Goal: Obtain resource: Download file/media

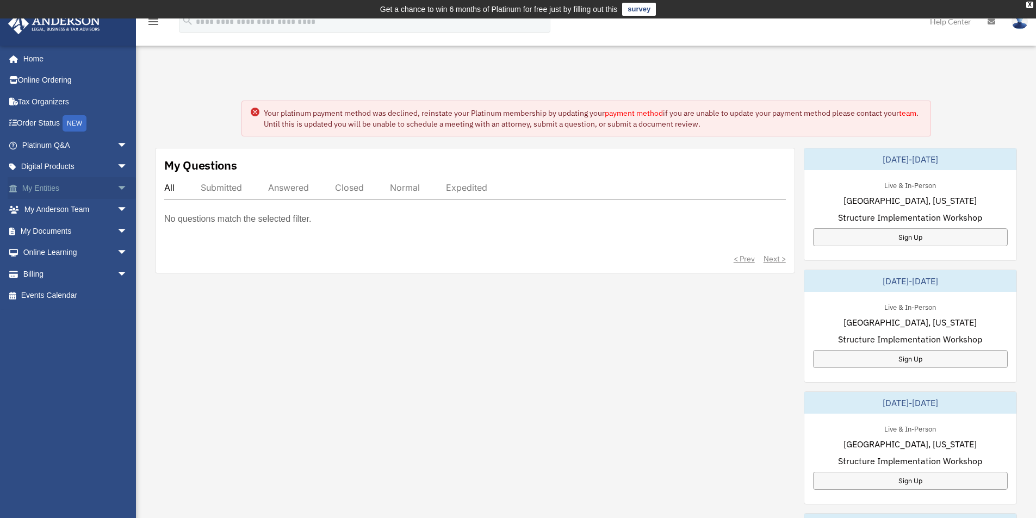
click at [58, 187] on link "My Entities arrow_drop_down" at bounding box center [76, 188] width 137 height 22
click at [117, 186] on span "arrow_drop_down" at bounding box center [128, 188] width 22 height 22
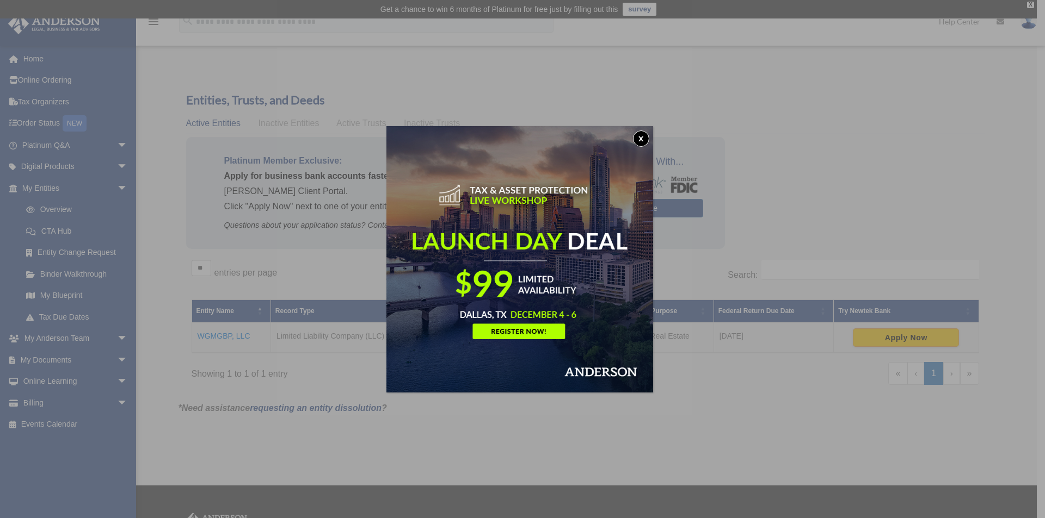
click at [643, 138] on button "x" at bounding box center [641, 139] width 16 height 16
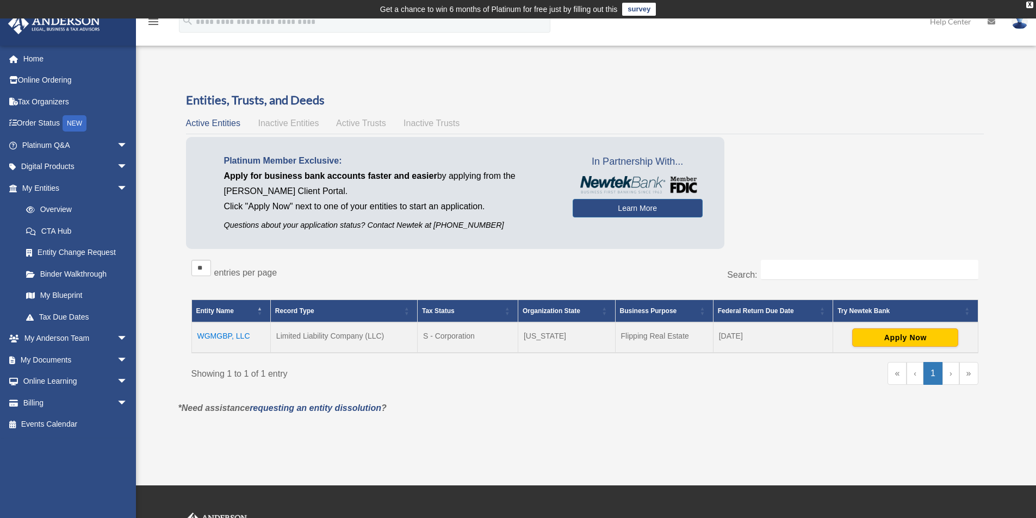
click at [223, 337] on td "WGMGBP, LLC" at bounding box center [231, 338] width 79 height 30
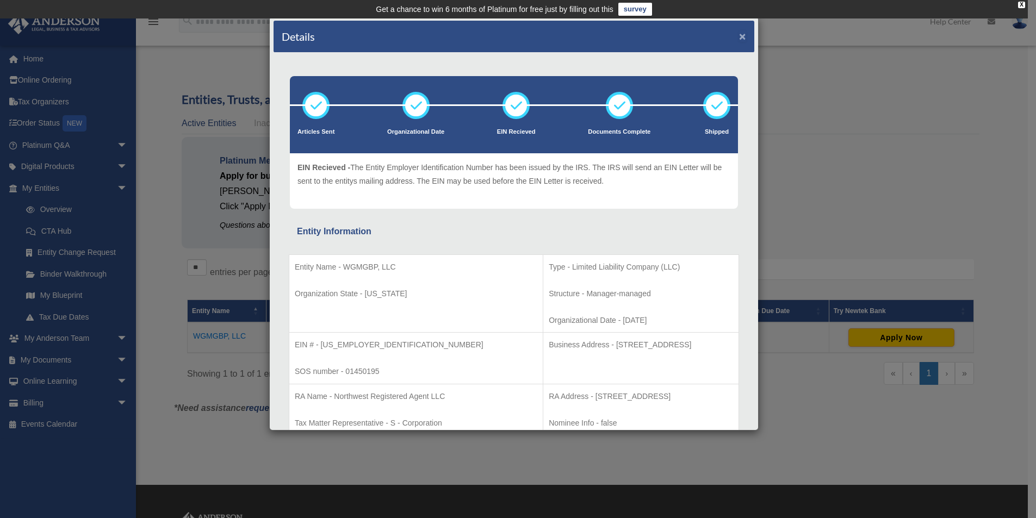
click at [739, 40] on button "×" at bounding box center [742, 35] width 7 height 11
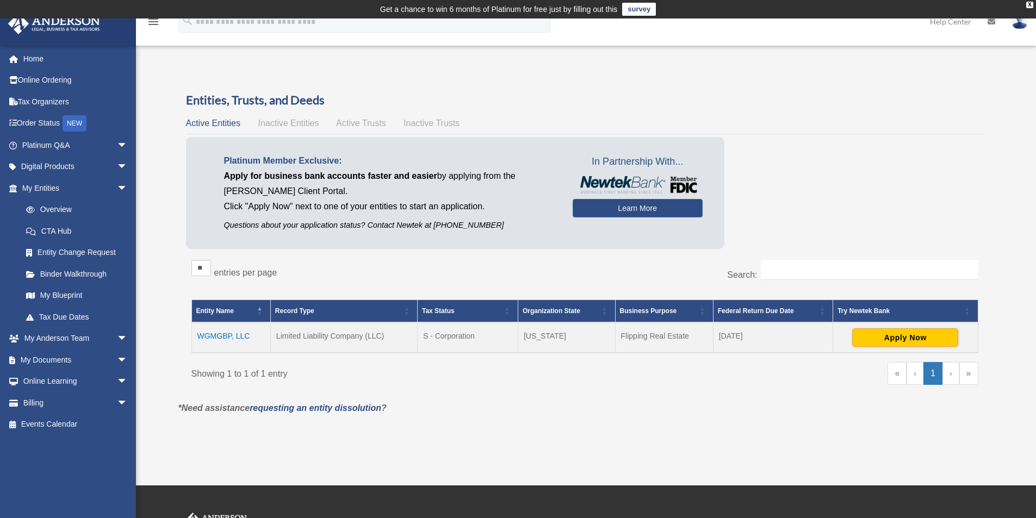
click at [347, 124] on span "Active Trusts" at bounding box center [361, 123] width 50 height 9
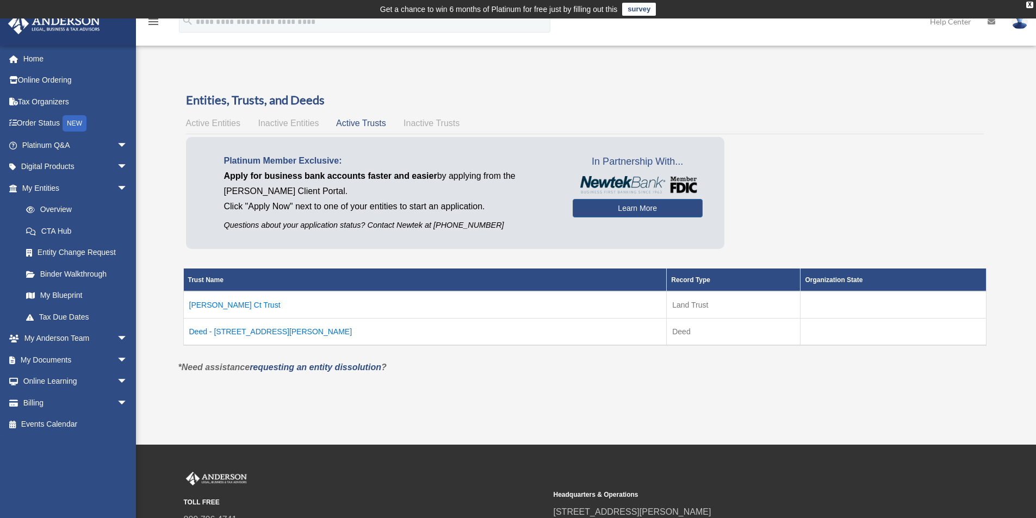
click at [212, 303] on td "Carissa Ct Trust" at bounding box center [425, 305] width 484 height 27
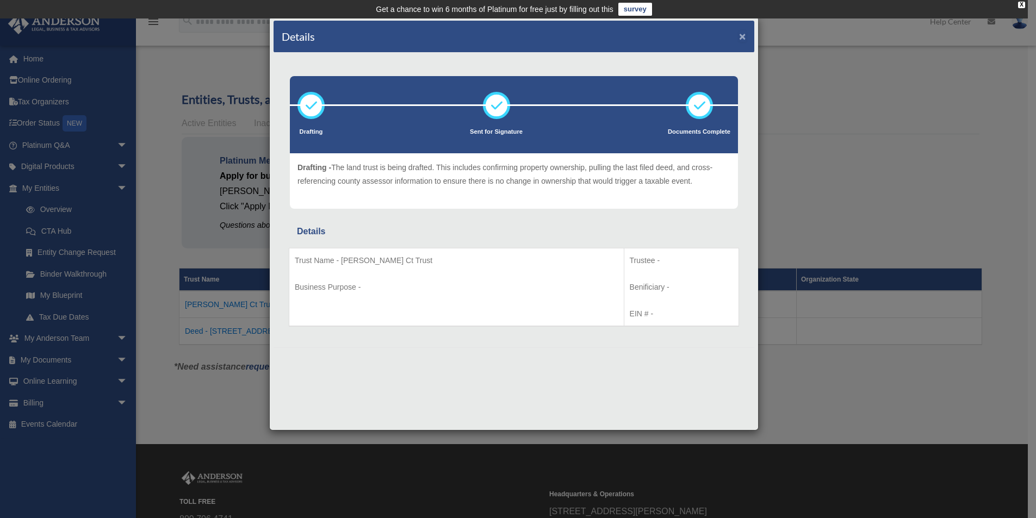
click at [740, 36] on button "×" at bounding box center [742, 35] width 7 height 11
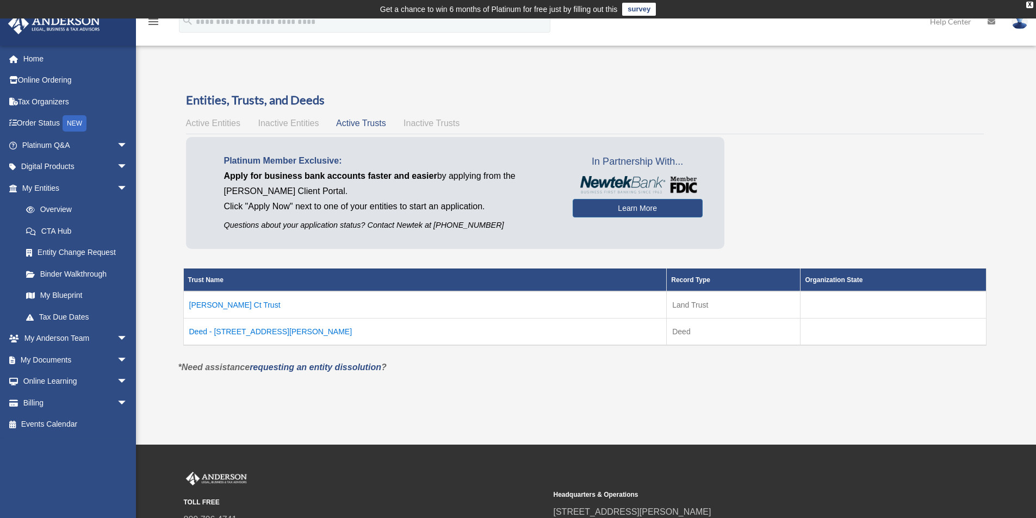
click at [262, 328] on td "Deed - 142 Carissa Court" at bounding box center [425, 331] width 484 height 27
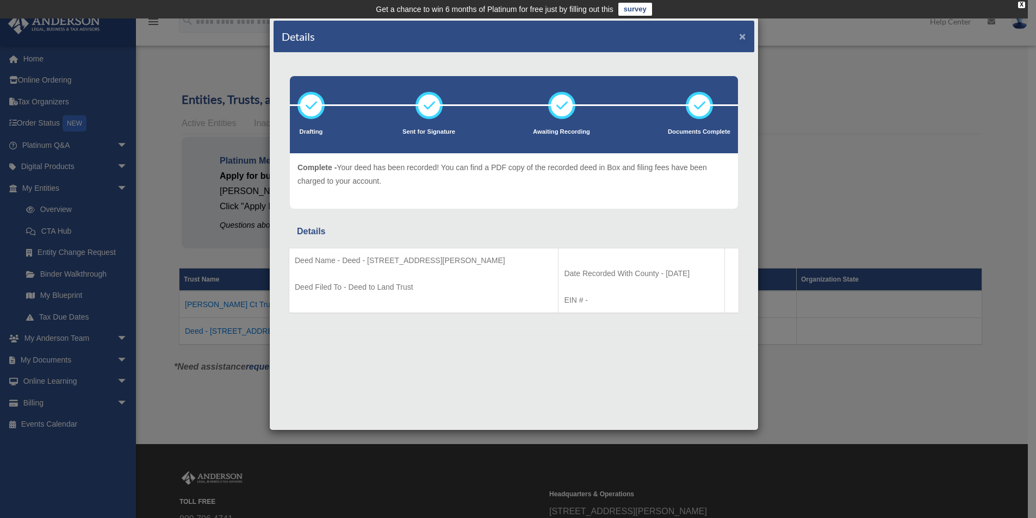
click at [742, 38] on button "×" at bounding box center [742, 35] width 7 height 11
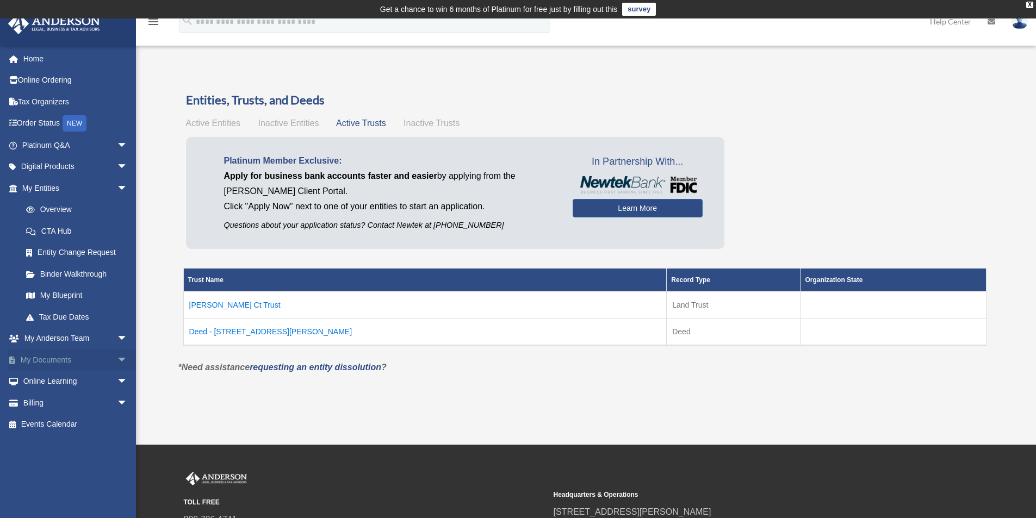
click at [49, 363] on link "My Documents arrow_drop_down" at bounding box center [76, 360] width 137 height 22
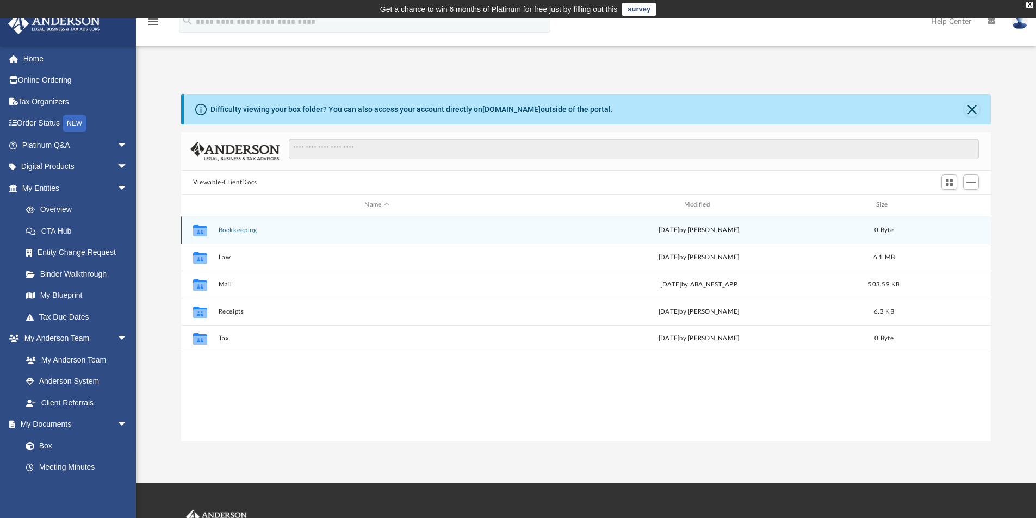
scroll to position [239, 802]
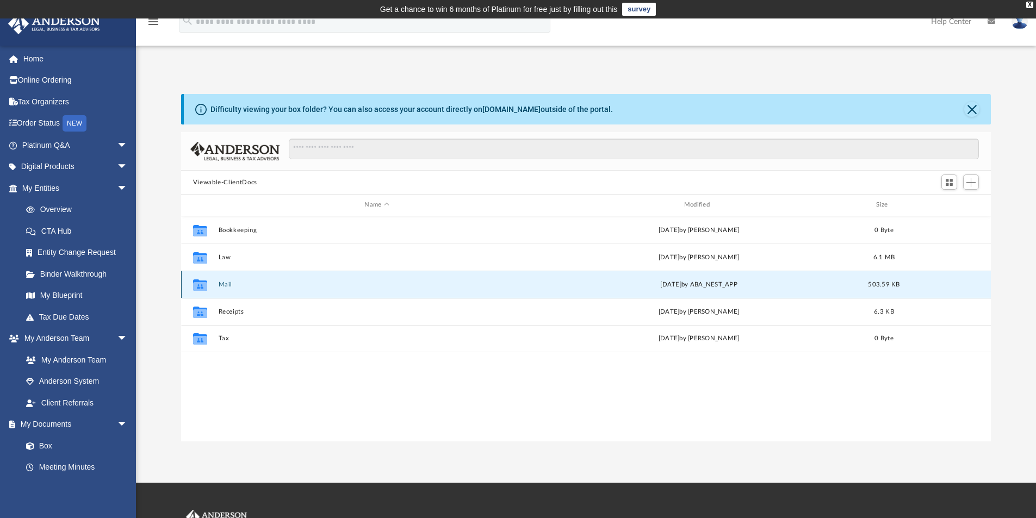
click at [221, 285] on button "Mail" at bounding box center [376, 284] width 317 height 7
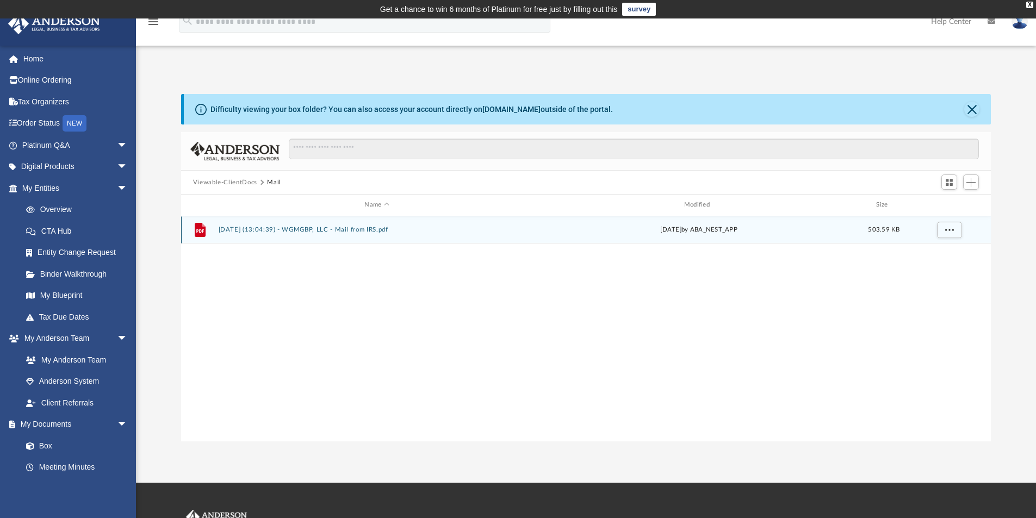
click at [296, 225] on div "File 2024.12.20 (13:04:39) - WGMGBP, LLC - Mail from IRS.pdf Fri Dec 20 2024 by…" at bounding box center [586, 230] width 811 height 27
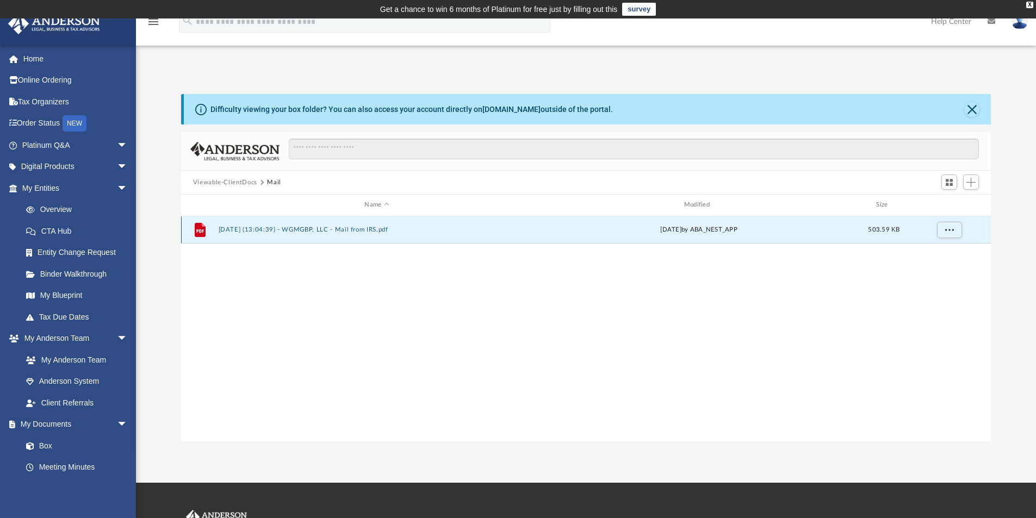
click at [307, 226] on button "2024.12.20 (13:04:39) - WGMGBP, LLC - Mail from IRS.pdf" at bounding box center [376, 229] width 317 height 7
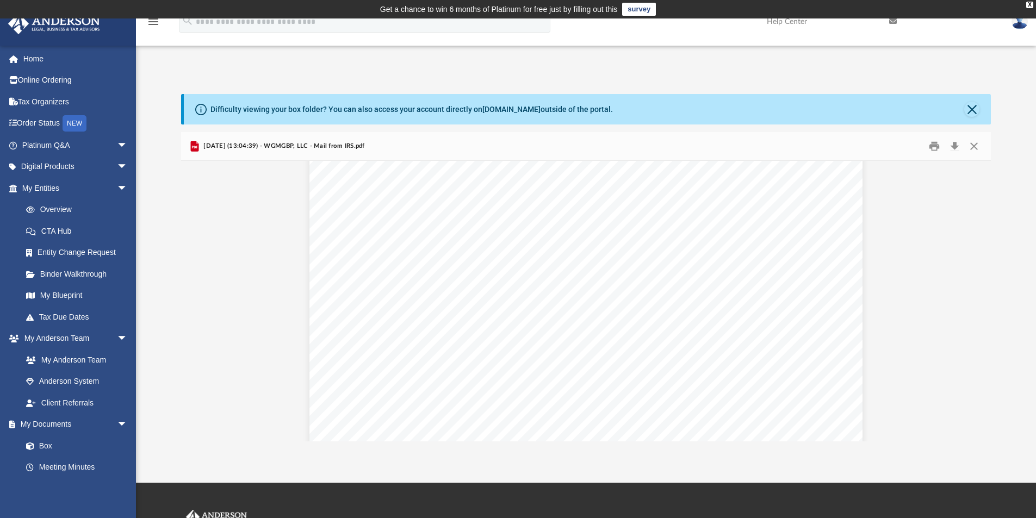
scroll to position [218, 0]
click at [956, 149] on button "Download" at bounding box center [955, 146] width 20 height 17
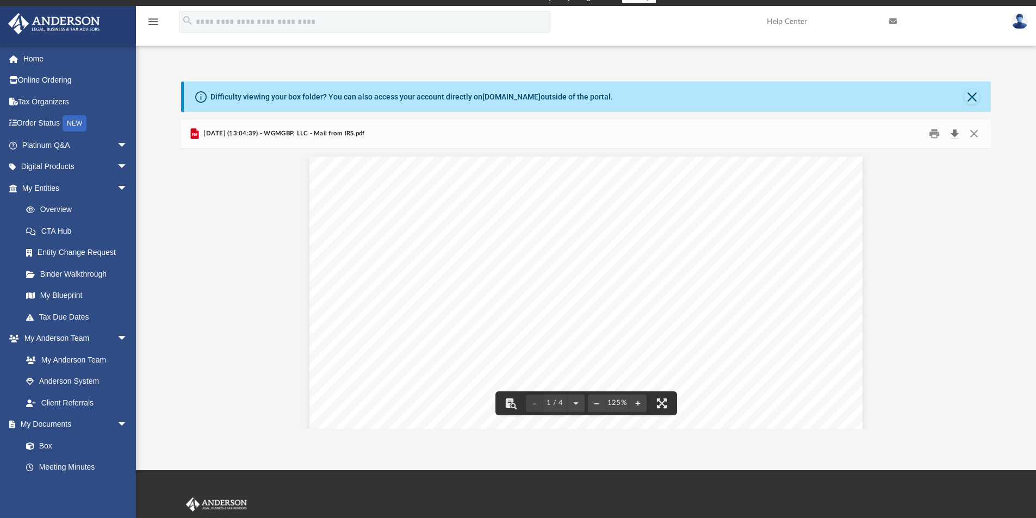
scroll to position [0, 0]
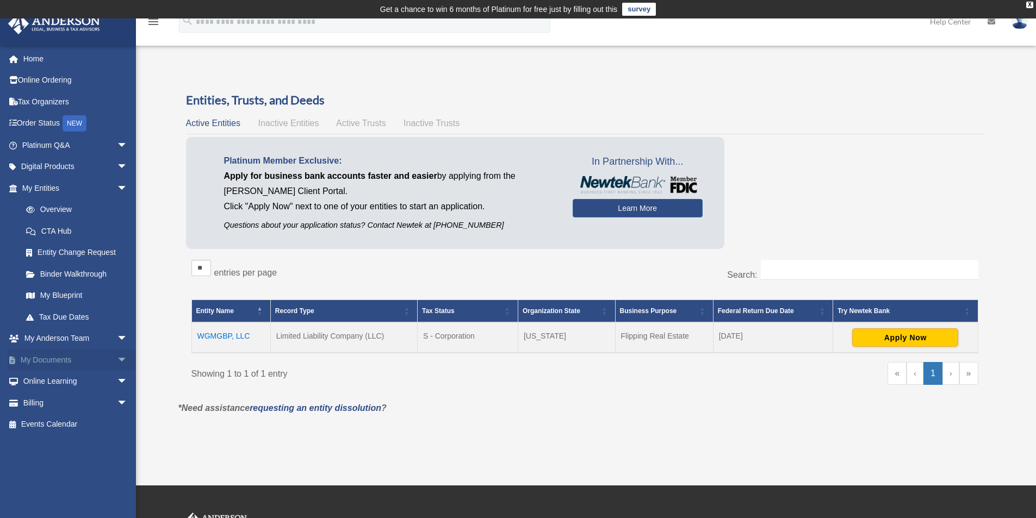
click at [29, 368] on link "My Documents arrow_drop_down" at bounding box center [76, 360] width 137 height 22
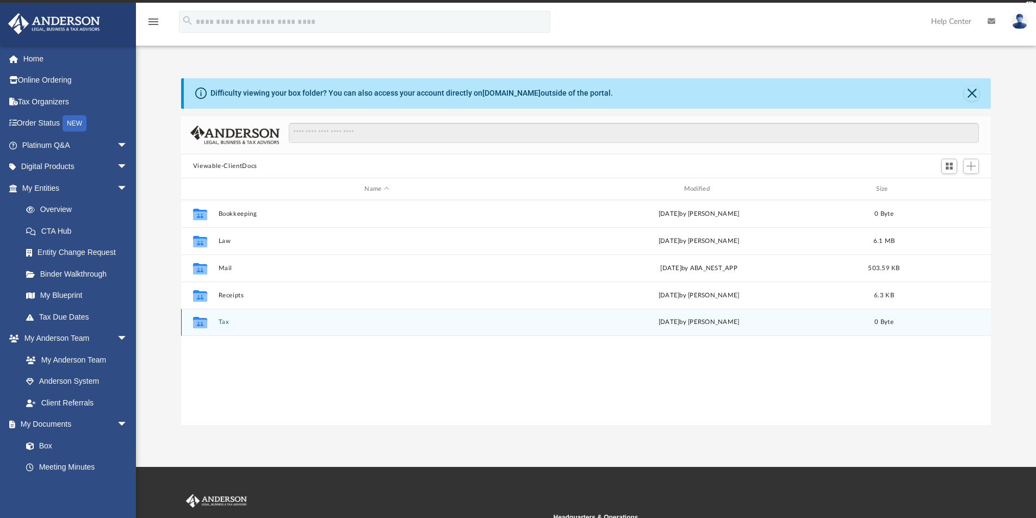
scroll to position [9, 9]
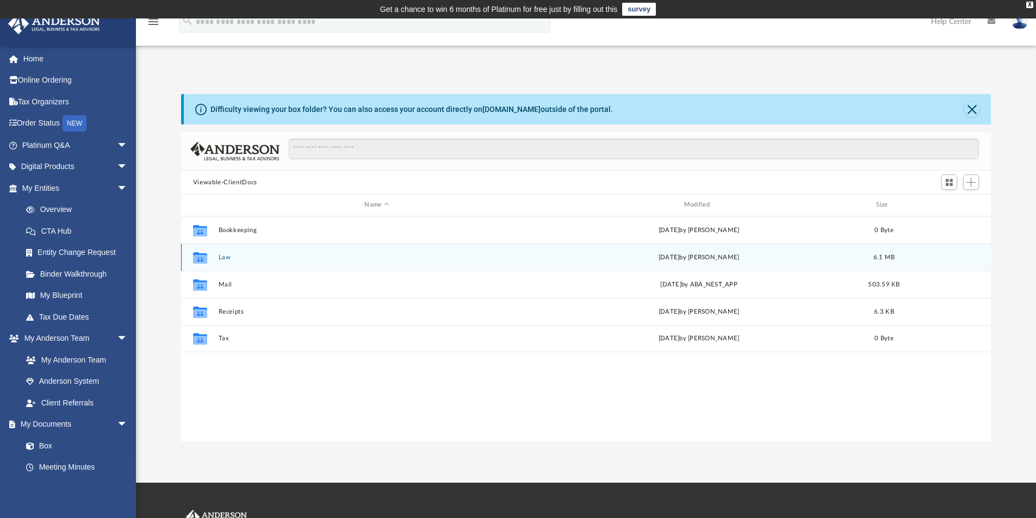
click at [225, 254] on button "Law" at bounding box center [376, 257] width 317 height 7
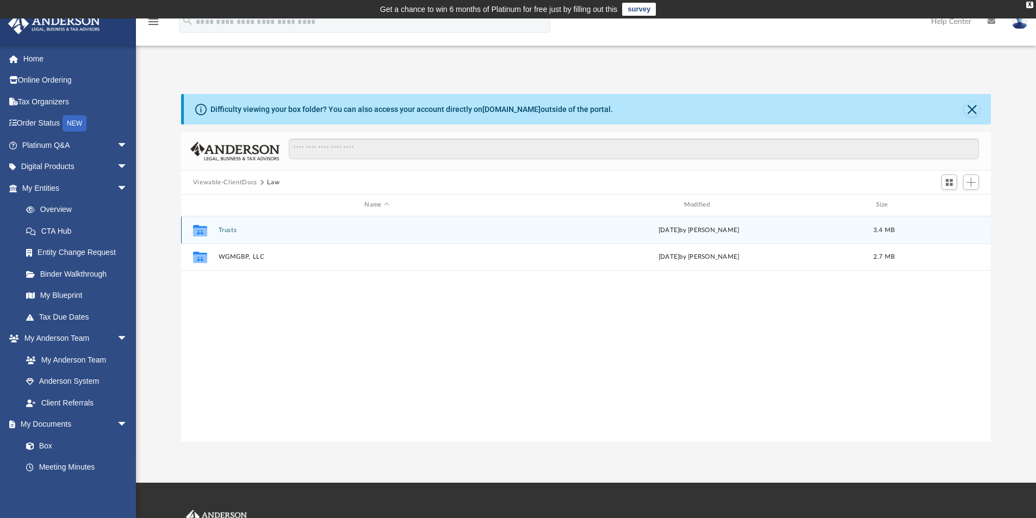
click at [229, 229] on button "Trusts" at bounding box center [376, 230] width 317 height 7
click at [230, 228] on button "Deeds" at bounding box center [376, 230] width 317 height 7
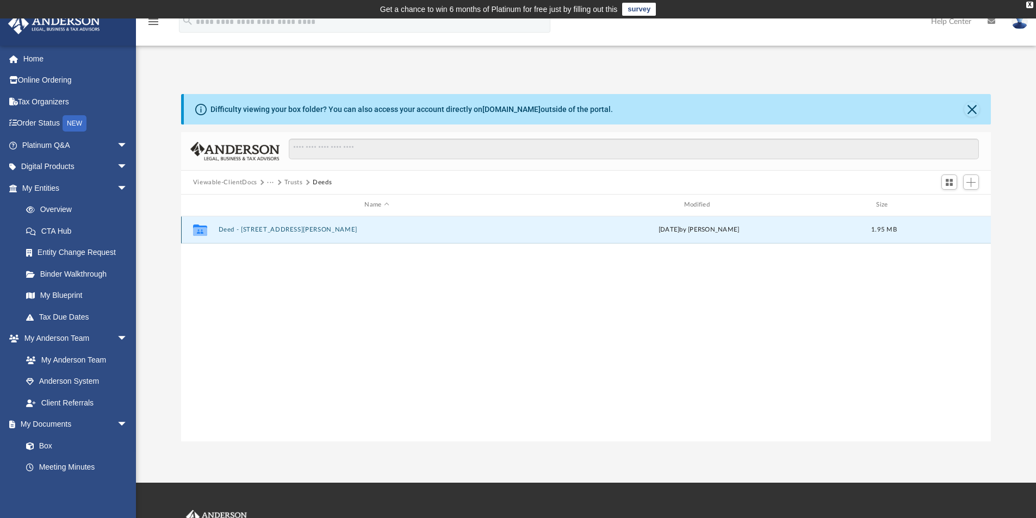
click at [235, 229] on button "Deed - [STREET_ADDRESS][PERSON_NAME]" at bounding box center [376, 229] width 317 height 7
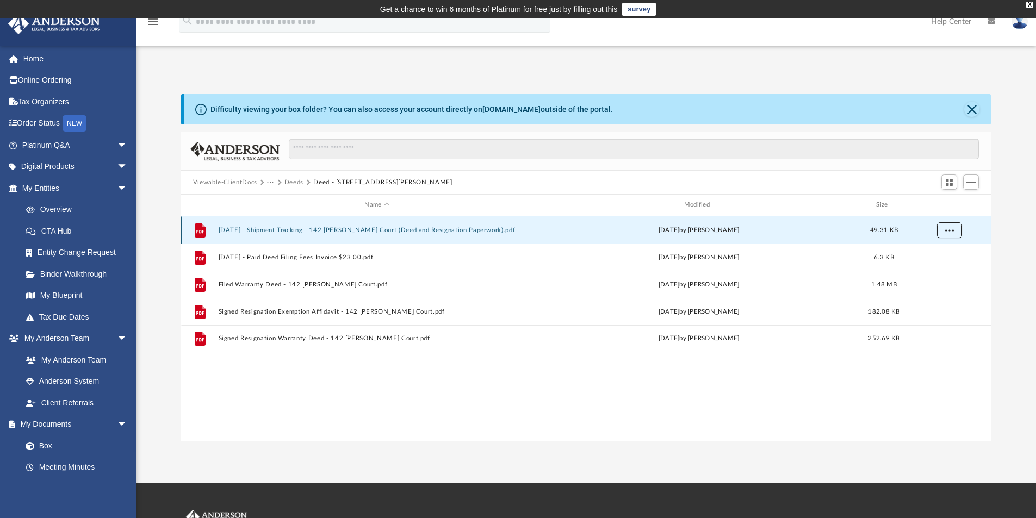
click at [958, 226] on button "More options" at bounding box center [949, 230] width 25 height 16
click at [951, 269] on li "Download" at bounding box center [940, 268] width 32 height 11
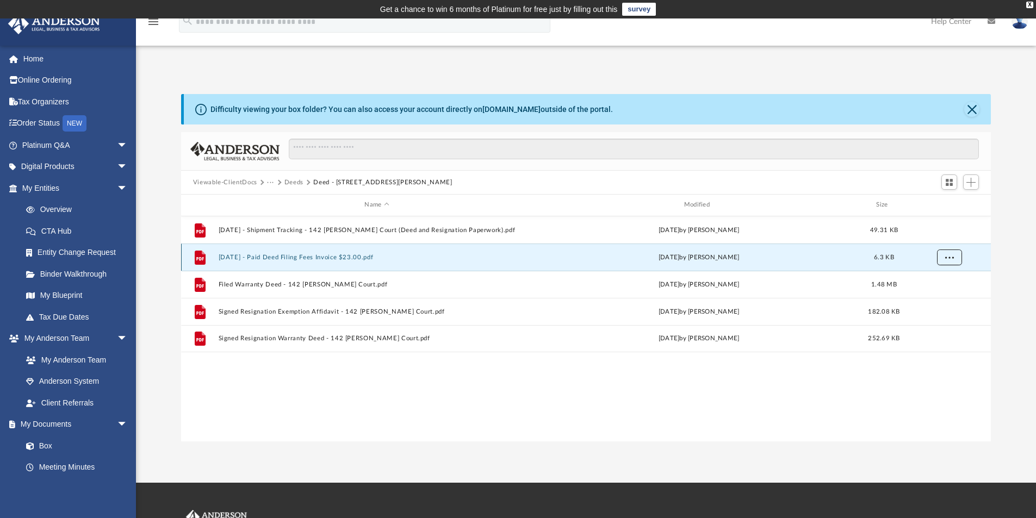
click at [944, 257] on button "More options" at bounding box center [949, 257] width 25 height 16
click at [944, 294] on li "Download" at bounding box center [940, 296] width 32 height 11
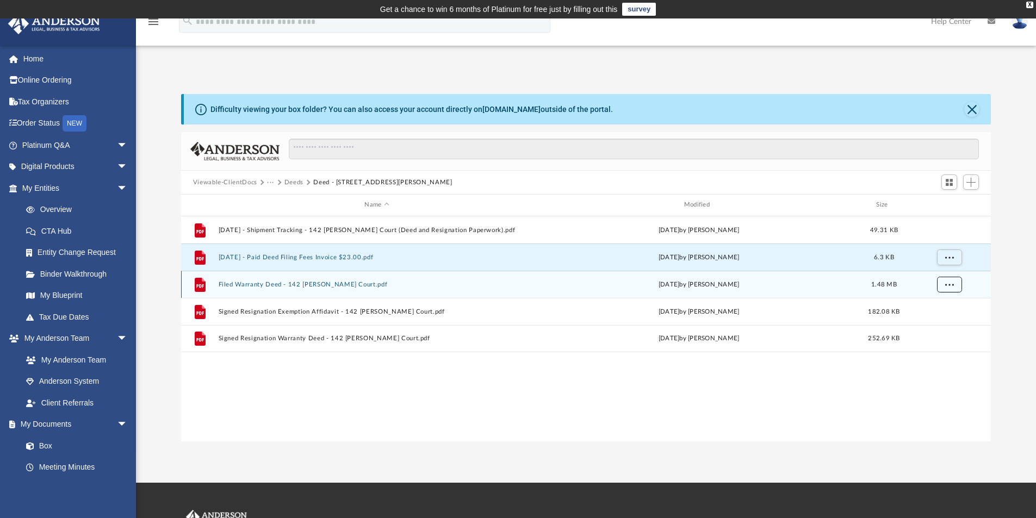
click at [946, 287] on button "More options" at bounding box center [949, 284] width 25 height 16
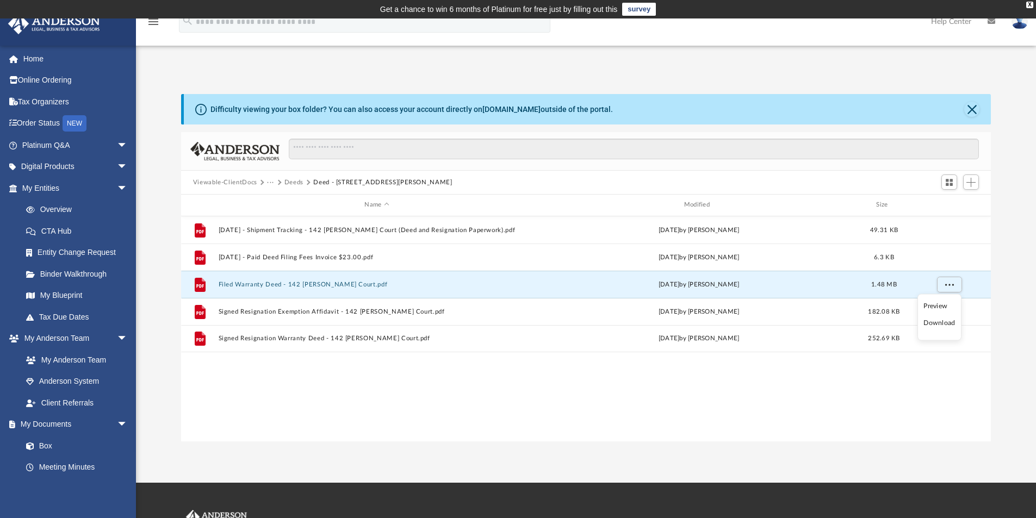
click at [943, 324] on li "Download" at bounding box center [940, 323] width 32 height 11
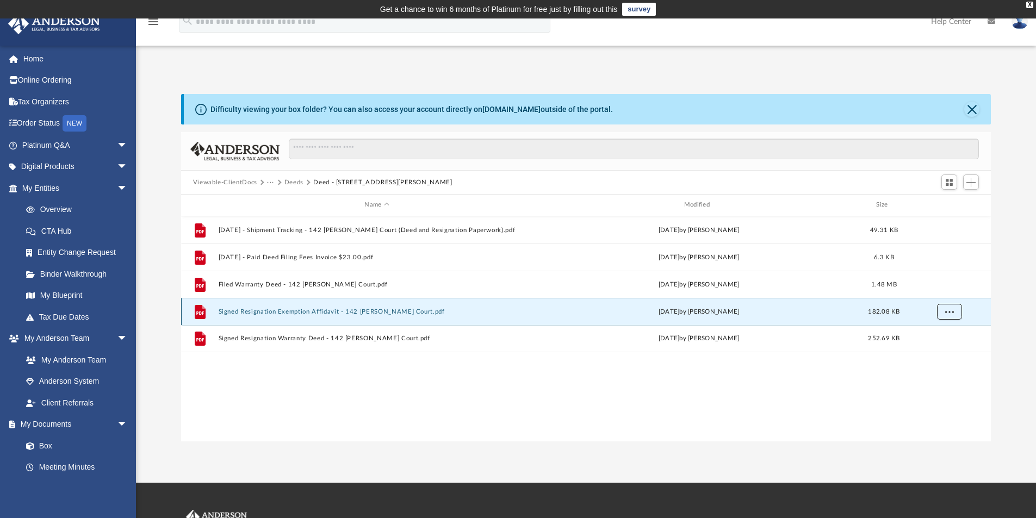
click at [949, 311] on span "More options" at bounding box center [949, 311] width 9 height 6
click at [938, 350] on li "Download" at bounding box center [940, 350] width 32 height 11
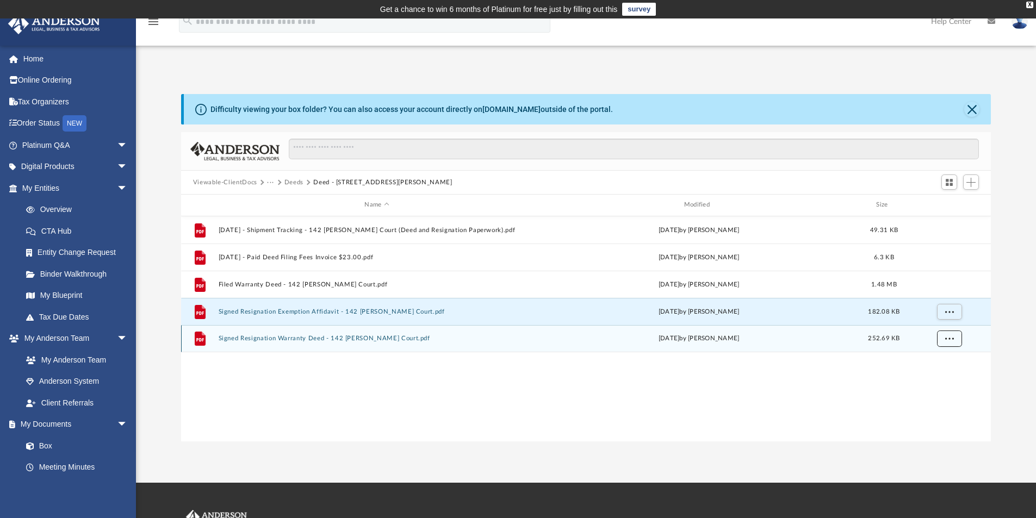
click at [954, 338] on button "More options" at bounding box center [949, 339] width 25 height 16
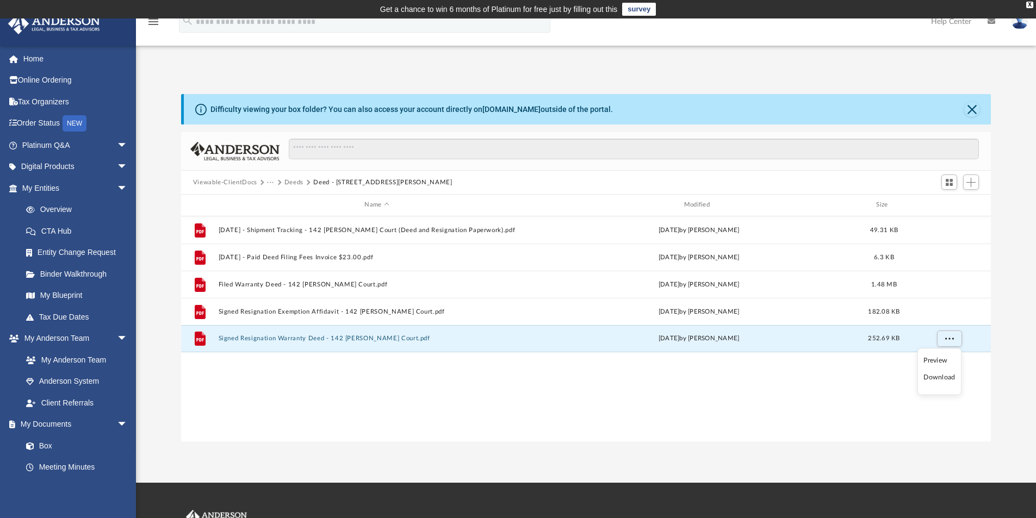
click at [805, 376] on div "File 2025-02-11 - Shipment Tracking - 142 Carissa Court (Deed and Resignation P…" at bounding box center [586, 330] width 811 height 226
click at [949, 338] on span "More options" at bounding box center [949, 339] width 9 height 6
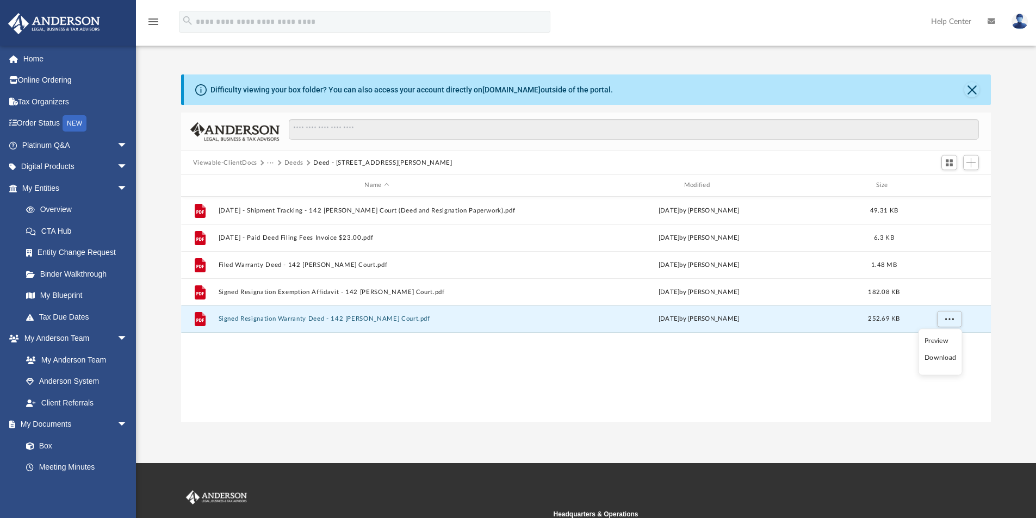
scroll to position [0, 0]
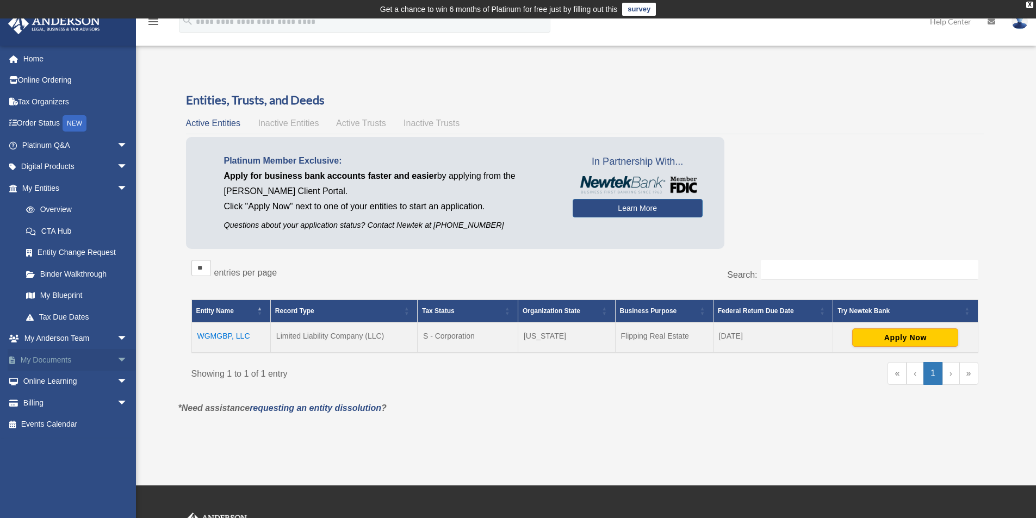
click at [49, 355] on link "My Documents arrow_drop_down" at bounding box center [76, 360] width 137 height 22
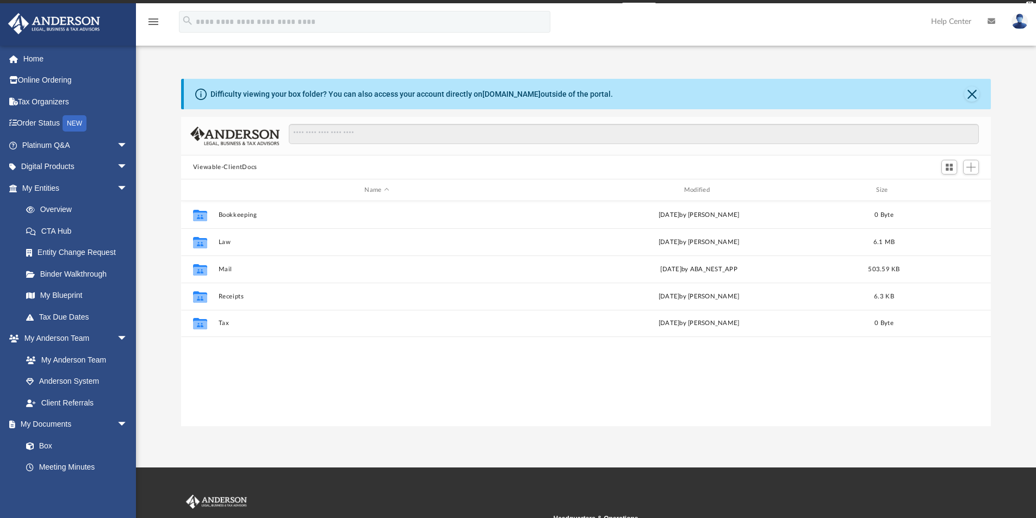
scroll to position [239, 802]
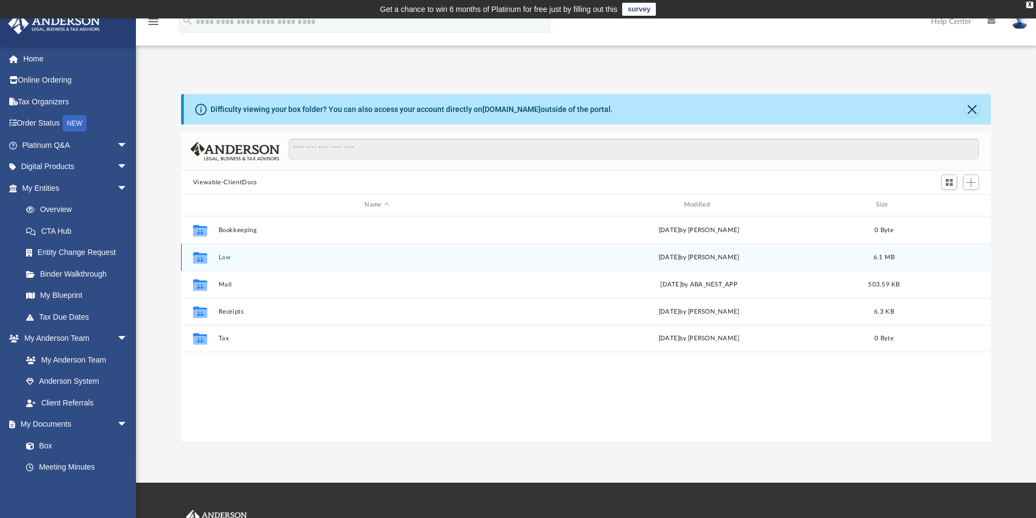
click at [226, 258] on button "Law" at bounding box center [376, 257] width 317 height 7
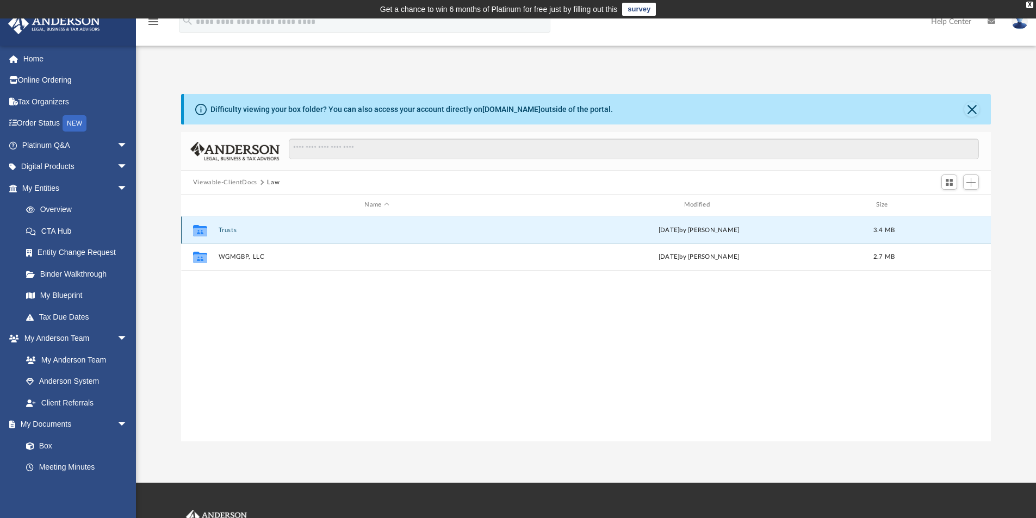
click at [225, 232] on button "Trusts" at bounding box center [376, 230] width 317 height 7
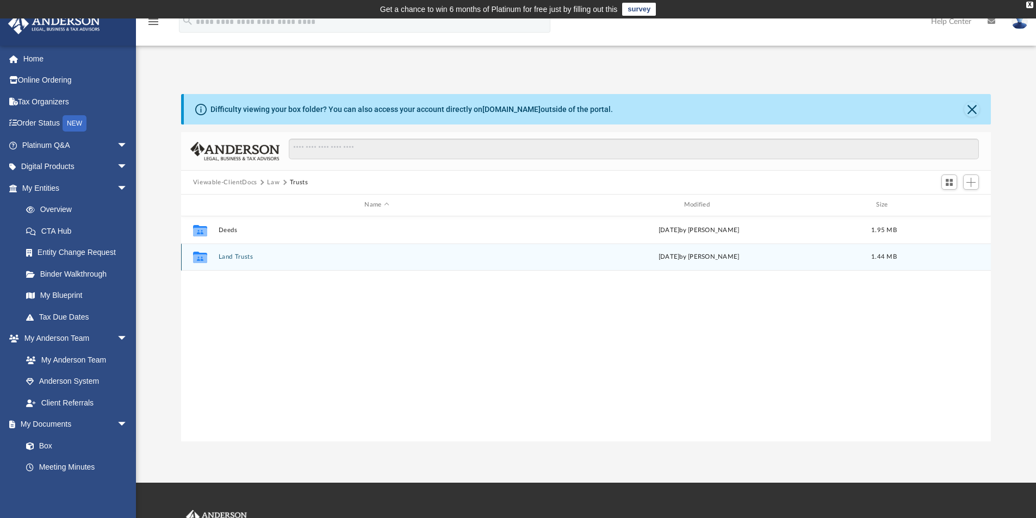
click at [238, 254] on button "Land Trusts" at bounding box center [376, 257] width 317 height 7
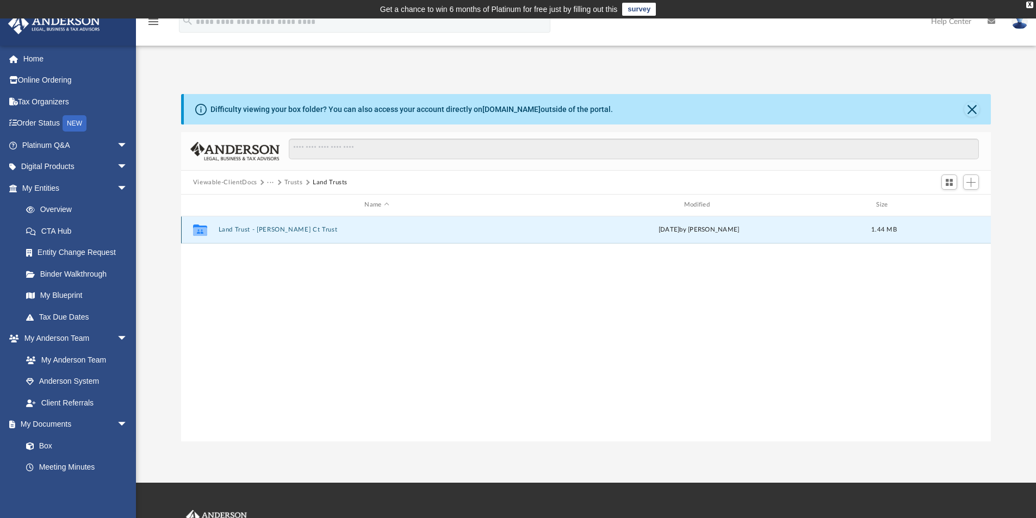
click at [232, 228] on button "Land Trust - Carissa Ct Trust" at bounding box center [376, 229] width 317 height 7
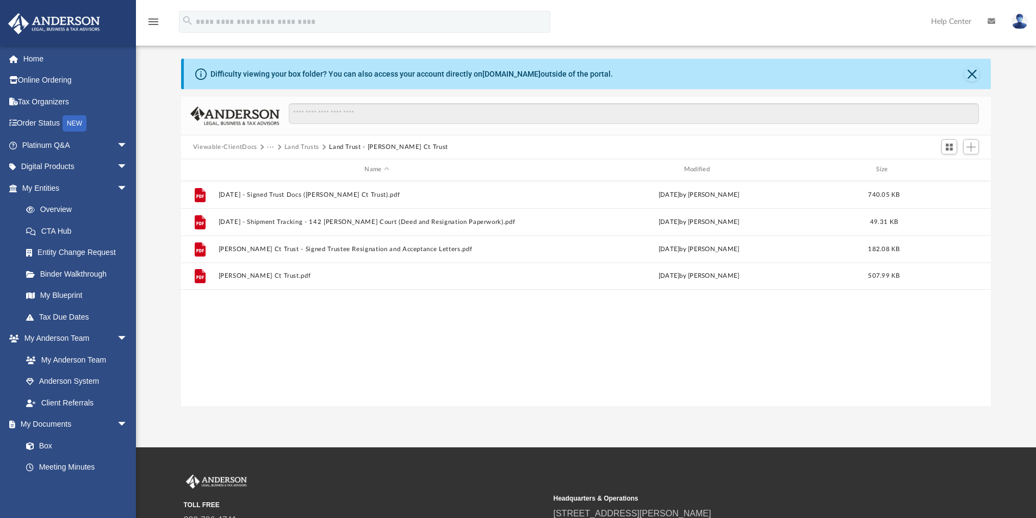
scroll to position [54, 0]
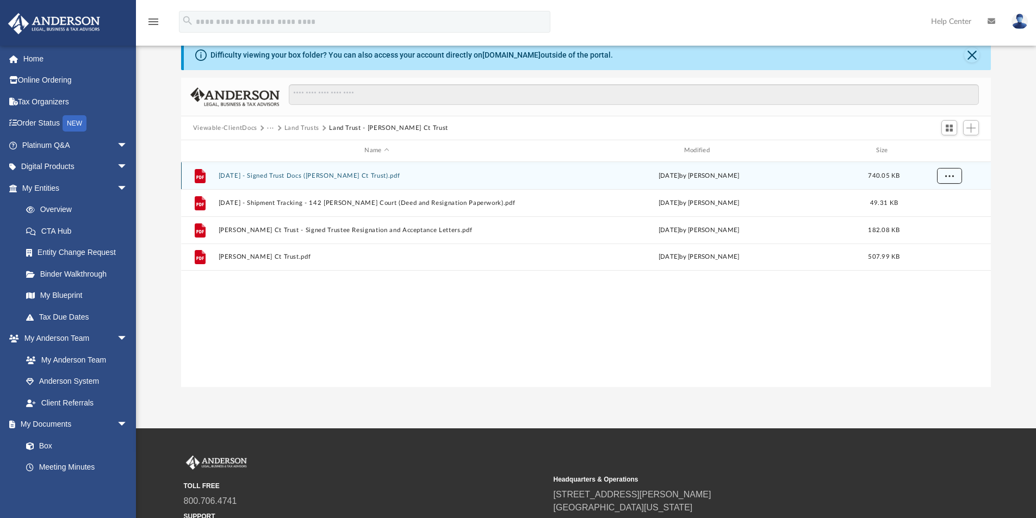
click at [956, 177] on button "More options" at bounding box center [949, 176] width 25 height 16
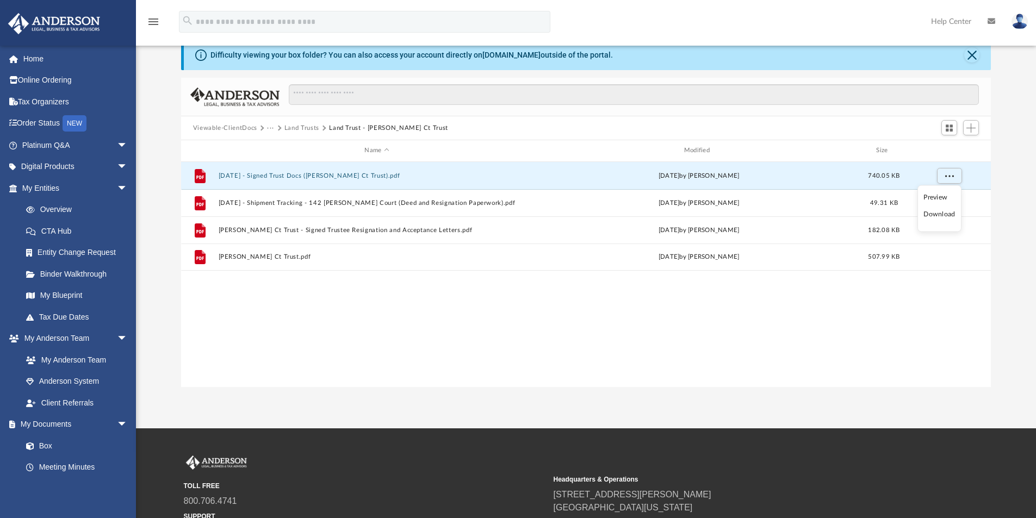
click at [947, 216] on li "Download" at bounding box center [940, 214] width 32 height 11
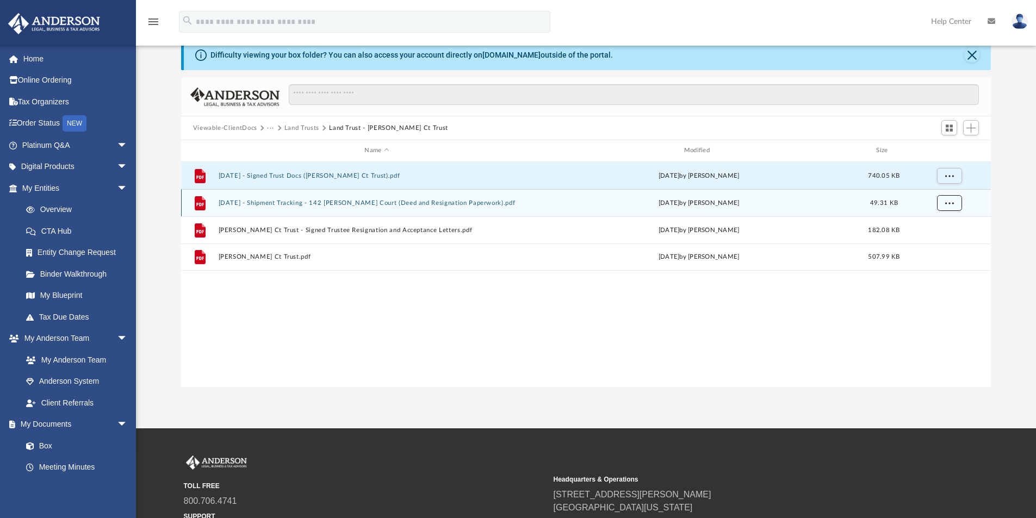
click at [949, 205] on button "More options" at bounding box center [949, 203] width 25 height 16
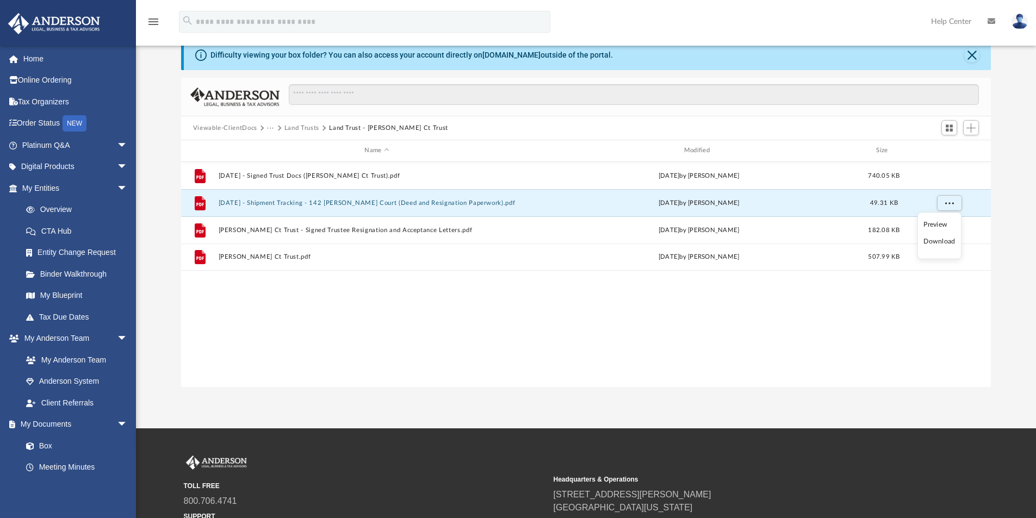
click at [947, 239] on li "Download" at bounding box center [940, 241] width 32 height 11
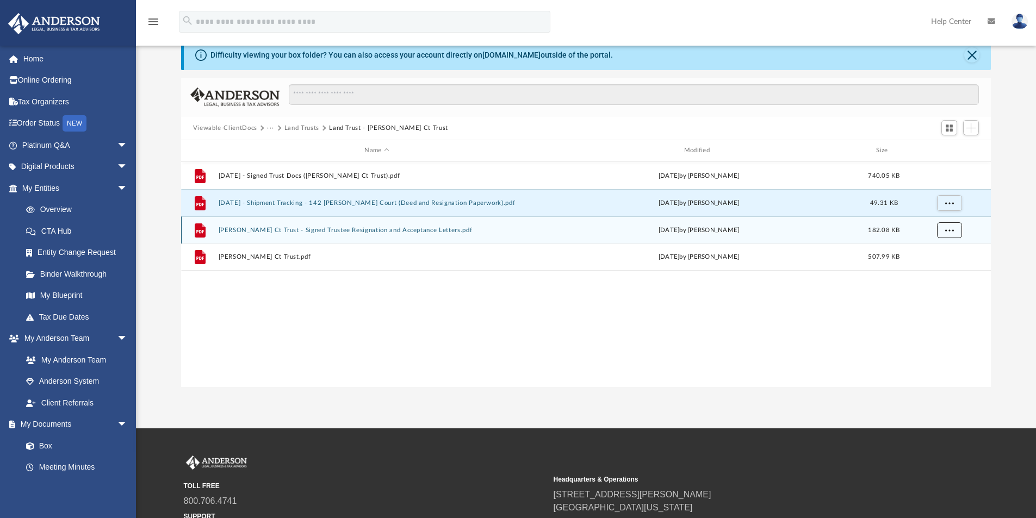
click at [948, 231] on span "More options" at bounding box center [949, 230] width 9 height 6
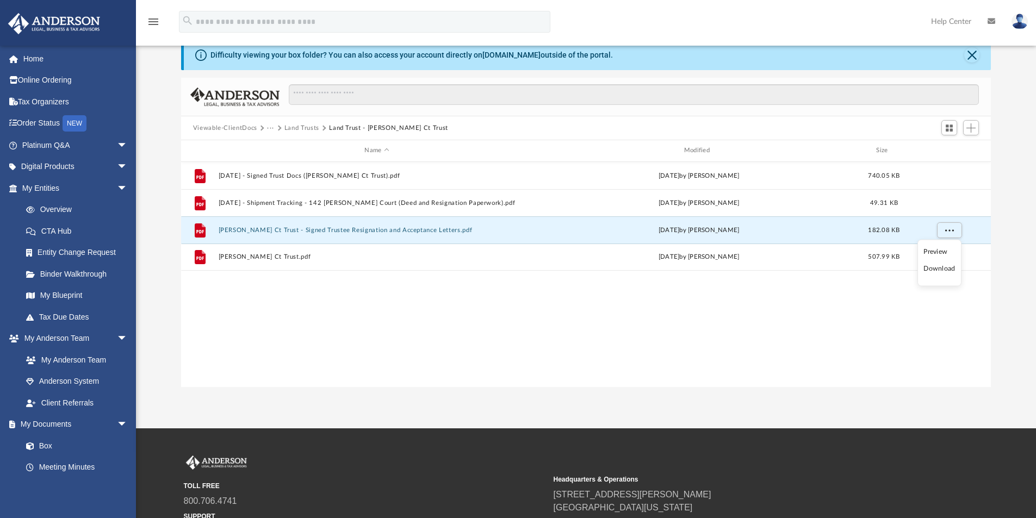
click at [944, 268] on li "Download" at bounding box center [940, 268] width 32 height 11
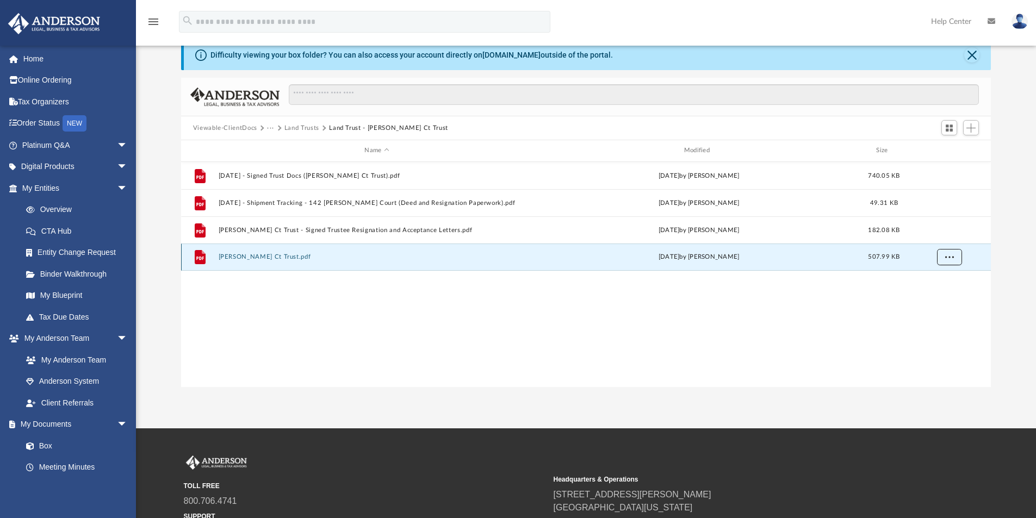
click at [956, 260] on button "More options" at bounding box center [949, 257] width 25 height 16
click at [949, 296] on li "Download" at bounding box center [940, 296] width 32 height 11
click at [296, 128] on button "Land Trusts" at bounding box center [302, 128] width 35 height 10
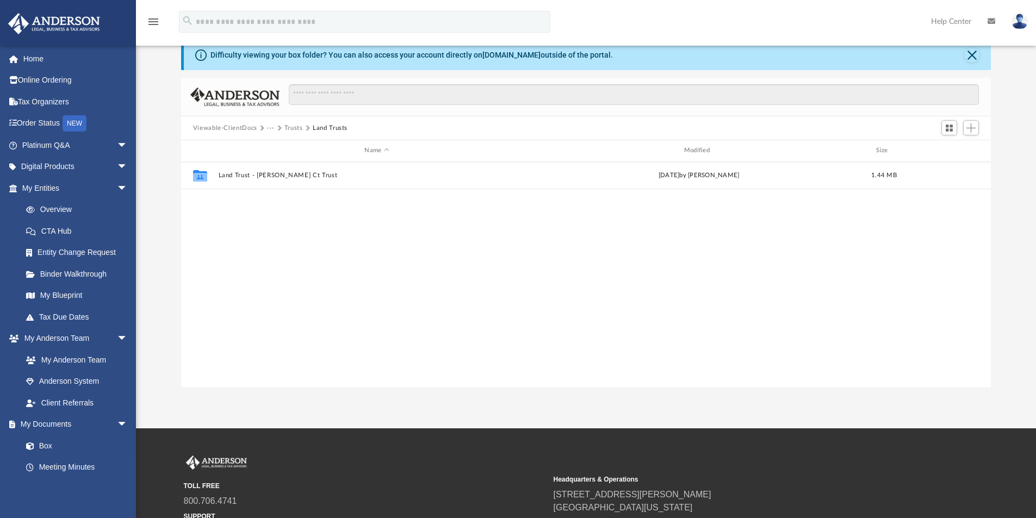
click at [287, 128] on button "Trusts" at bounding box center [294, 128] width 18 height 10
click at [274, 128] on button "Law" at bounding box center [273, 128] width 13 height 10
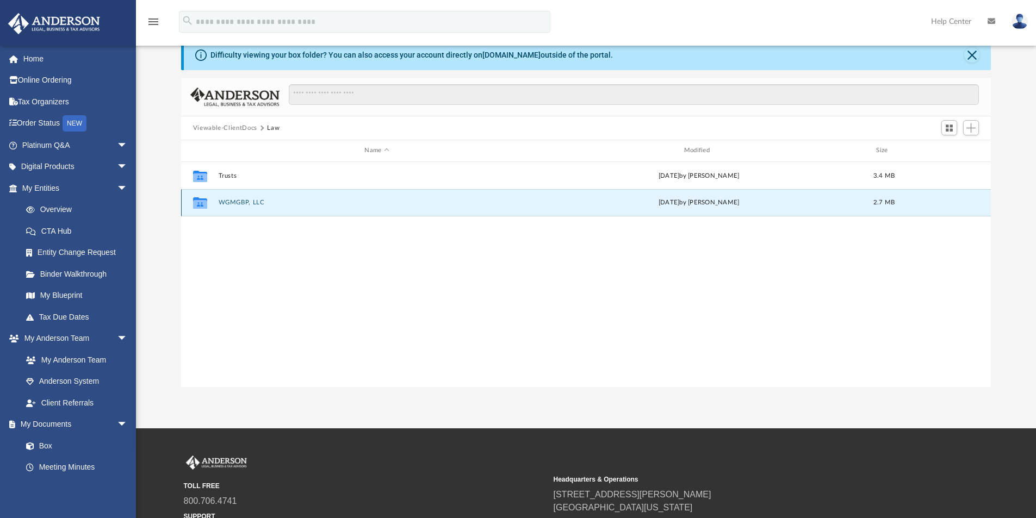
click at [234, 206] on button "WGMGBP, LLC" at bounding box center [376, 202] width 317 height 7
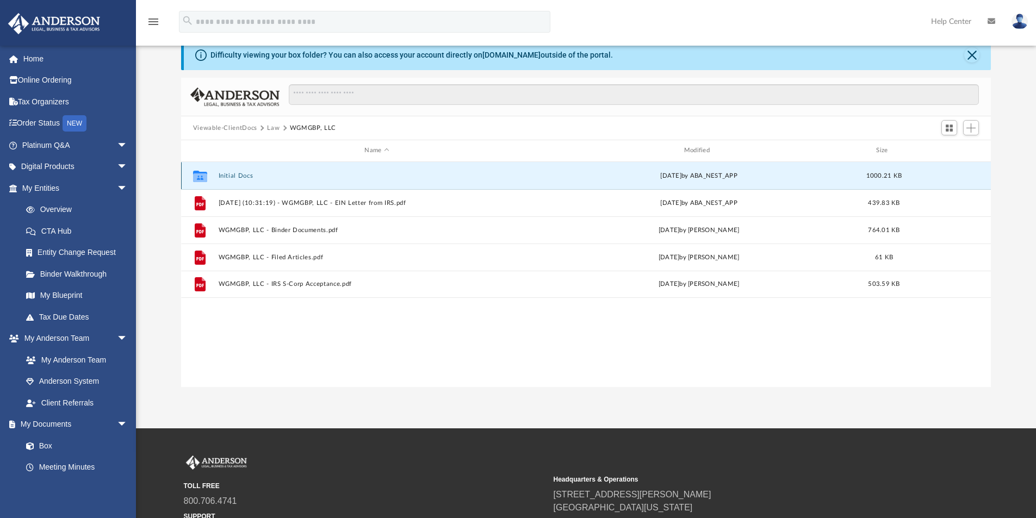
click at [234, 175] on button "Initial Docs" at bounding box center [376, 175] width 317 height 7
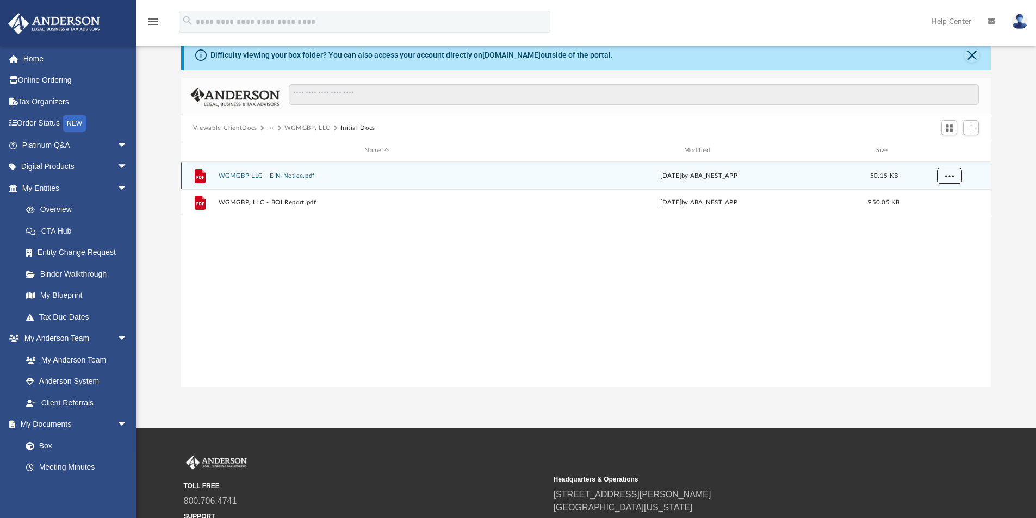
click at [950, 178] on button "More options" at bounding box center [949, 176] width 25 height 16
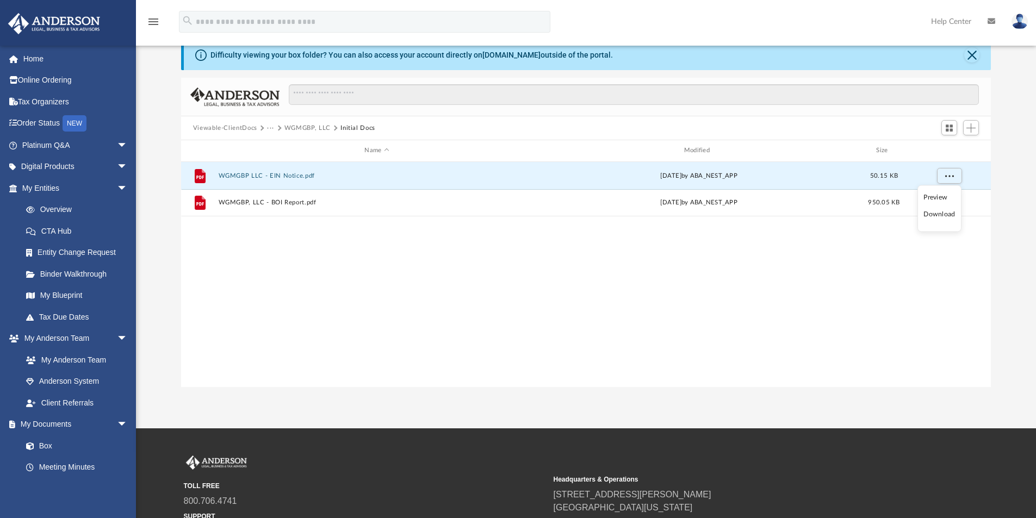
click at [947, 212] on li "Download" at bounding box center [940, 214] width 32 height 11
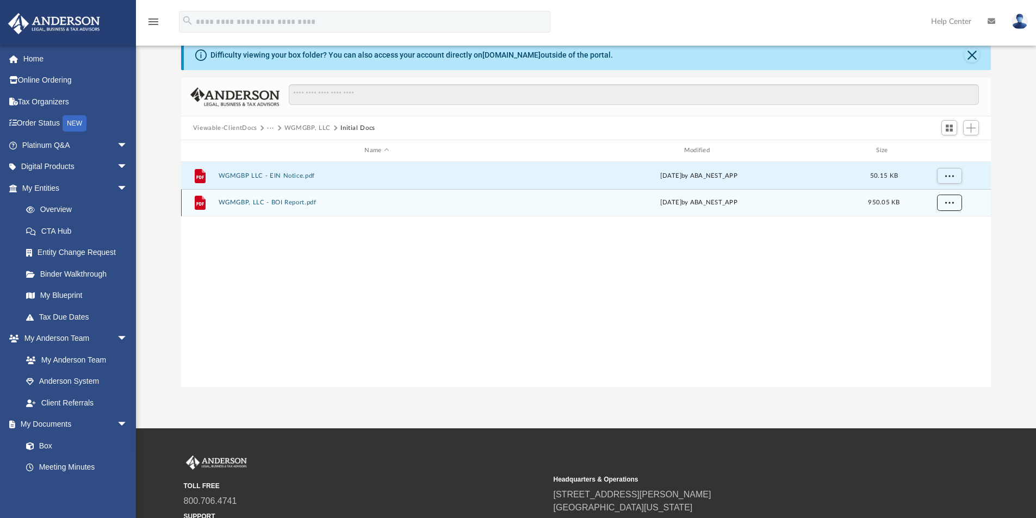
click at [956, 200] on button "More options" at bounding box center [949, 203] width 25 height 16
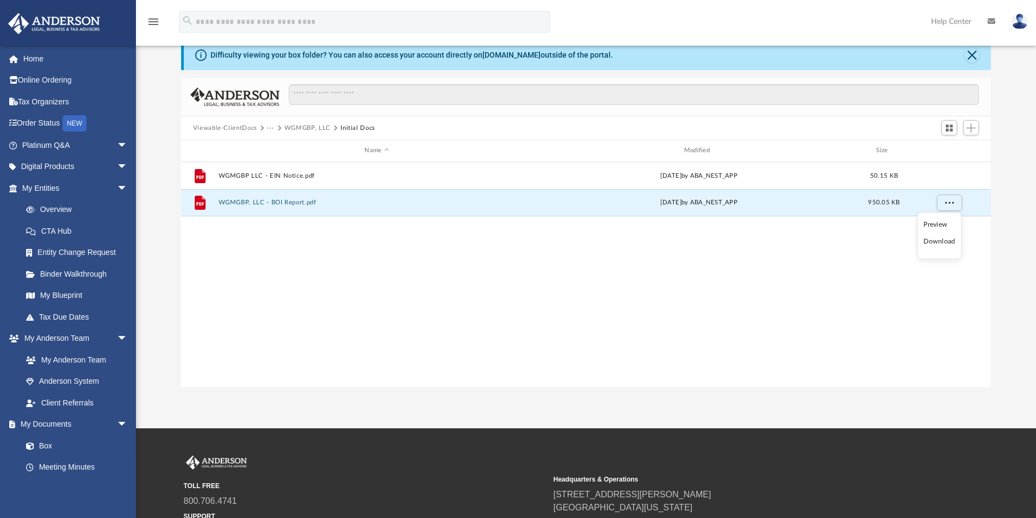
click at [956, 243] on ul "Preview Download" at bounding box center [940, 236] width 44 height 47
click at [937, 243] on li "Download" at bounding box center [940, 241] width 32 height 11
click at [301, 127] on button "WGMGBP, LLC" at bounding box center [308, 128] width 46 height 10
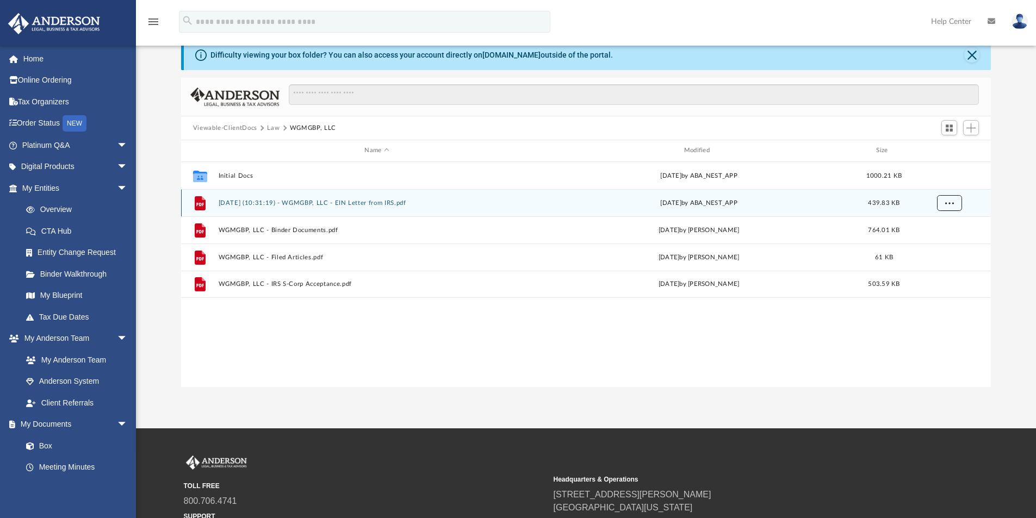
click at [952, 203] on span "More options" at bounding box center [949, 203] width 9 height 6
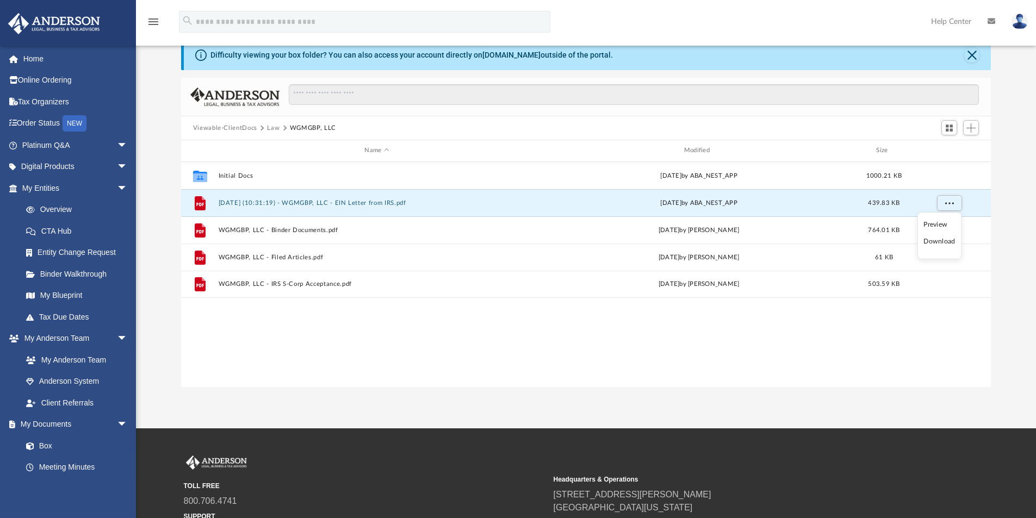
click at [943, 240] on li "Download" at bounding box center [940, 241] width 32 height 11
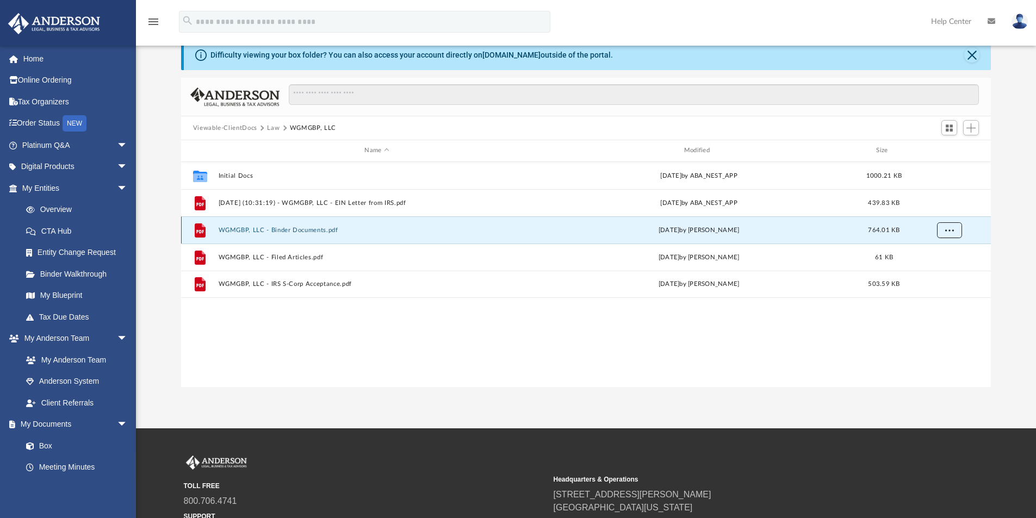
click at [951, 230] on span "More options" at bounding box center [949, 230] width 9 height 6
click at [939, 267] on li "Download" at bounding box center [940, 268] width 32 height 11
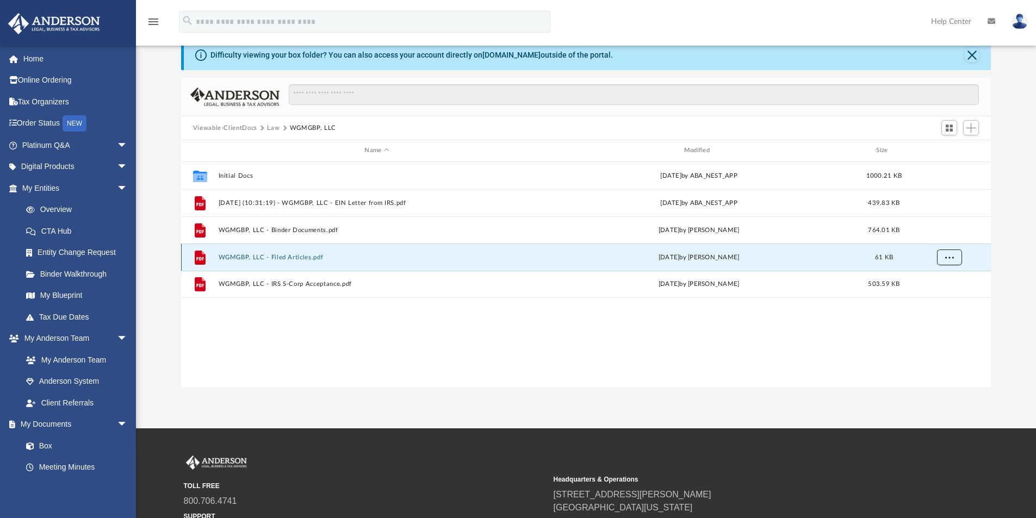
click at [949, 257] on span "More options" at bounding box center [949, 257] width 9 height 6
click at [944, 293] on li "Download" at bounding box center [940, 296] width 32 height 11
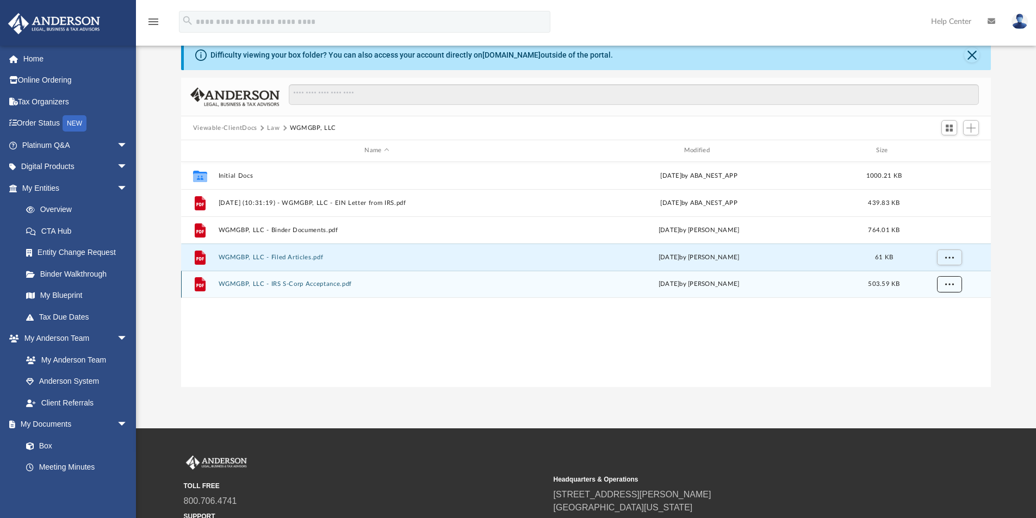
click at [948, 281] on span "More options" at bounding box center [949, 284] width 9 height 6
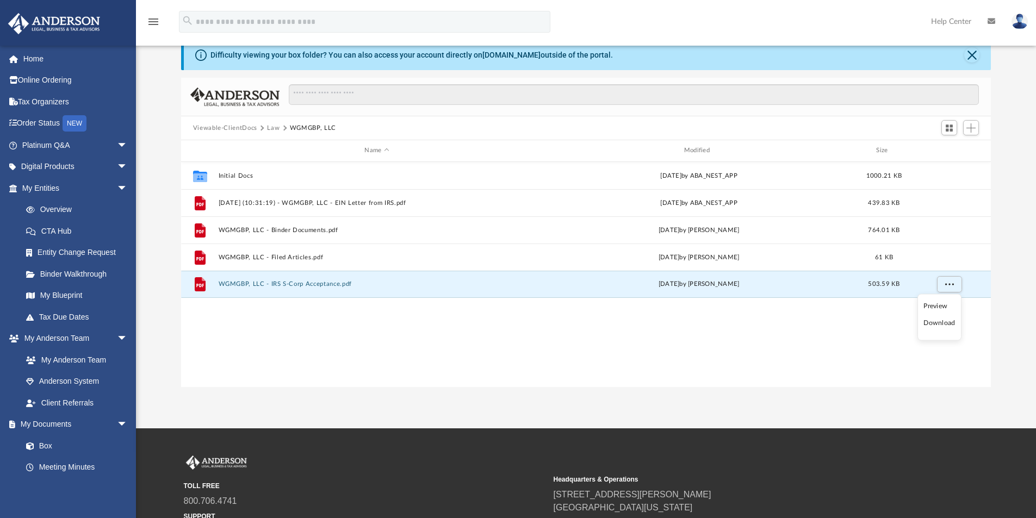
click at [943, 322] on li "Download" at bounding box center [940, 323] width 32 height 11
click at [268, 129] on button "Law" at bounding box center [273, 128] width 13 height 10
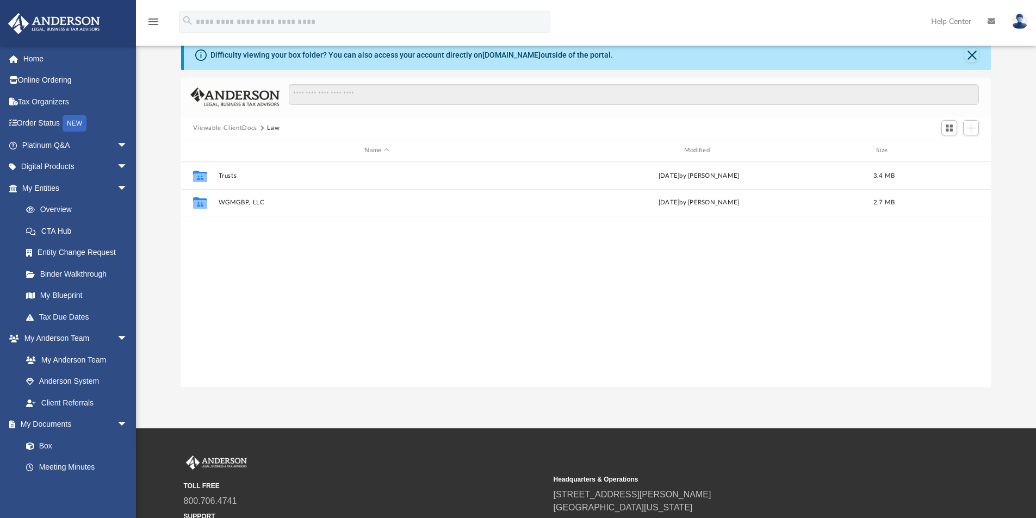
click at [245, 129] on button "Viewable-ClientDocs" at bounding box center [225, 128] width 64 height 10
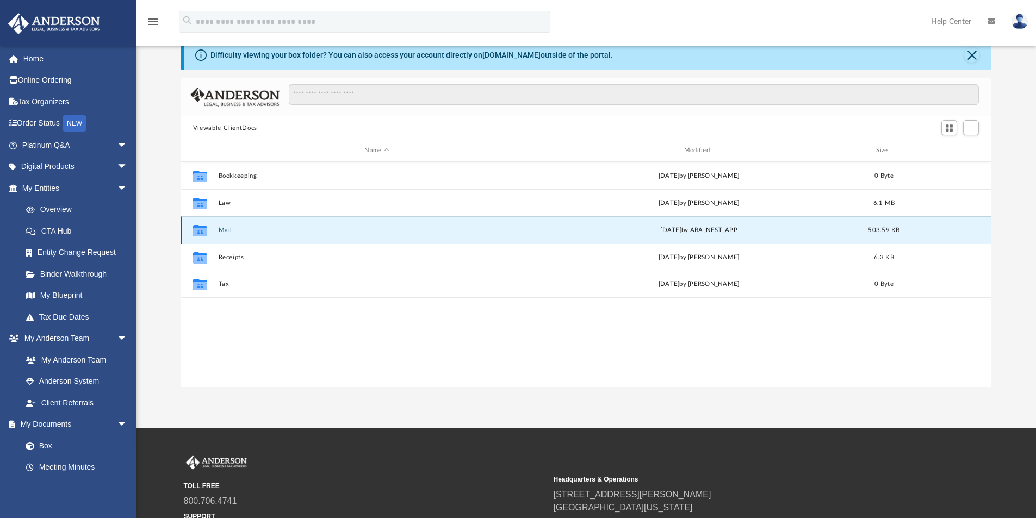
click at [223, 233] on button "Mail" at bounding box center [376, 230] width 317 height 7
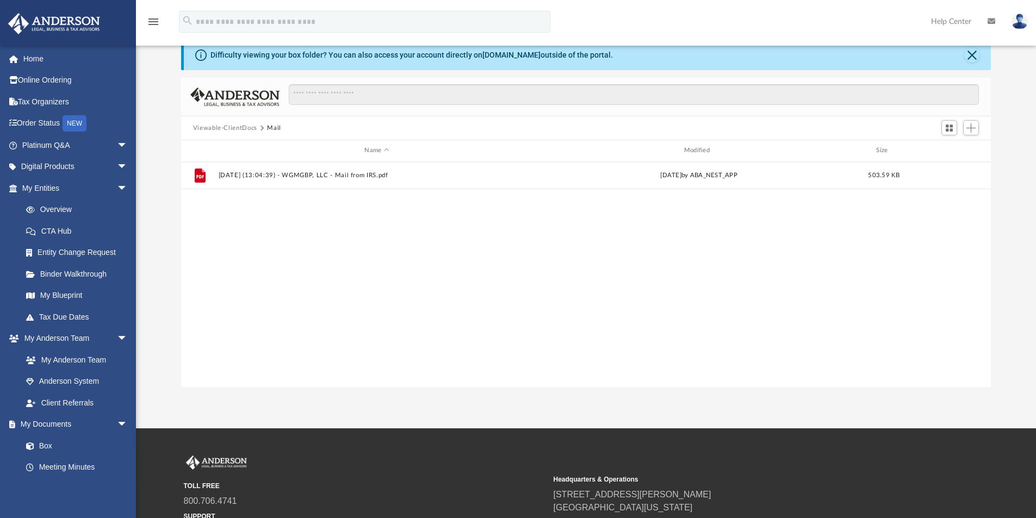
click at [255, 127] on button "Viewable-ClientDocs" at bounding box center [225, 128] width 64 height 10
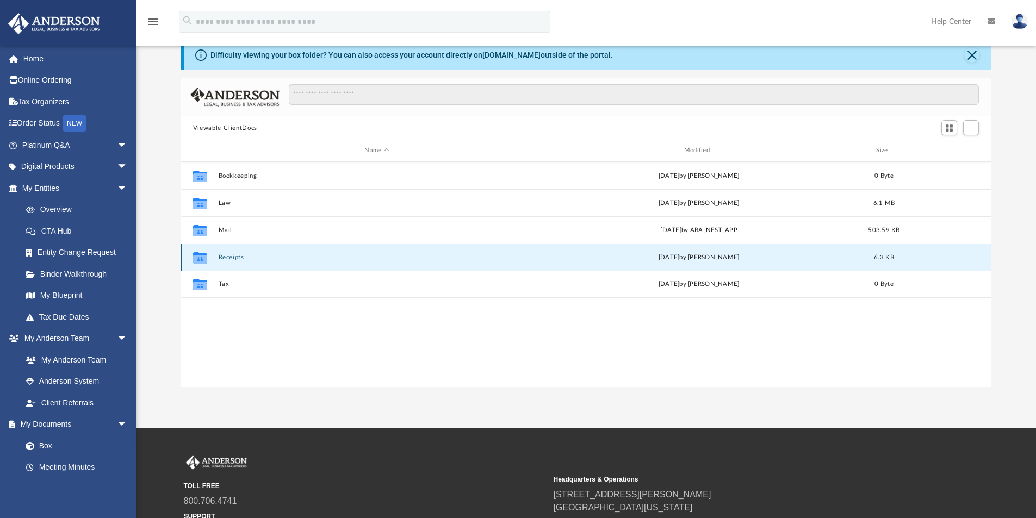
click at [233, 259] on button "Receipts" at bounding box center [376, 257] width 317 height 7
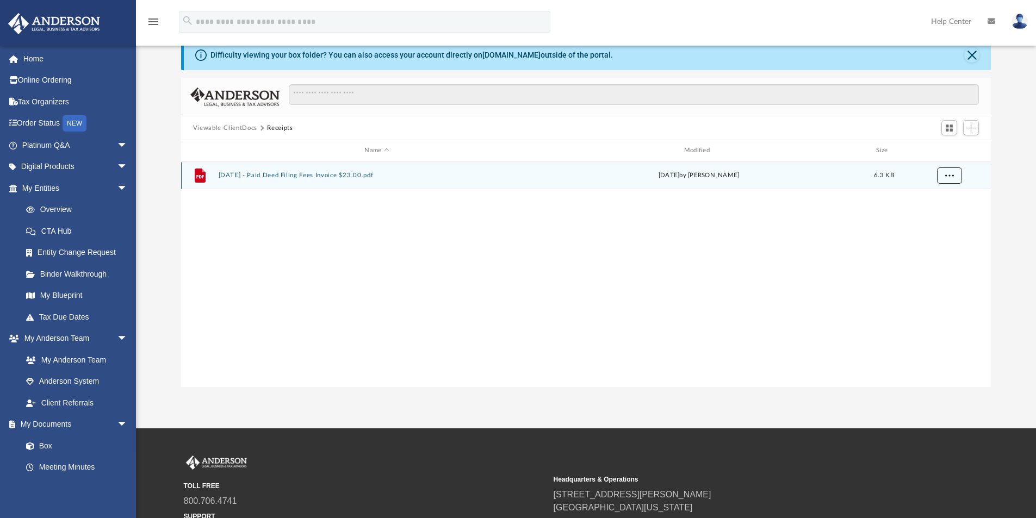
click at [955, 175] on button "More options" at bounding box center [949, 176] width 25 height 16
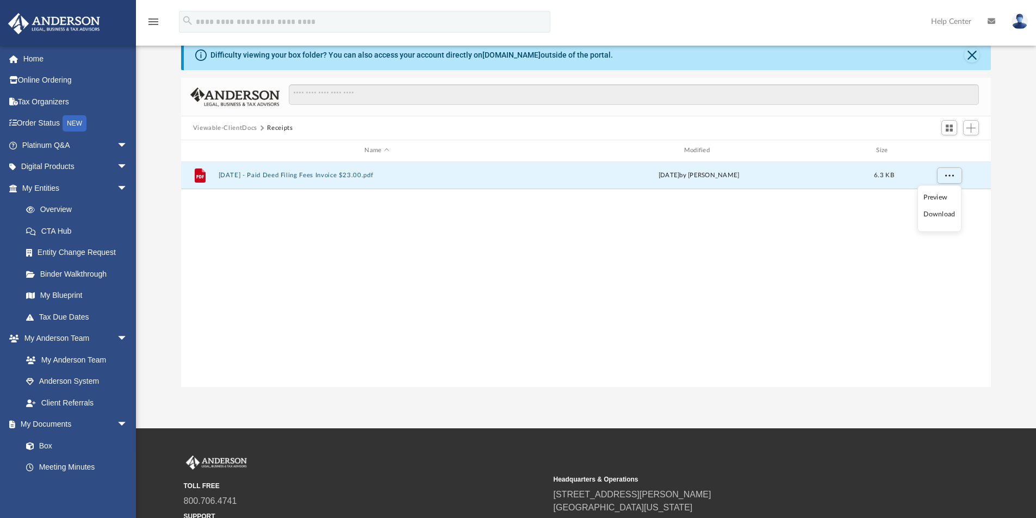
click at [936, 211] on li "Download" at bounding box center [940, 214] width 32 height 11
click at [248, 125] on button "Viewable-ClientDocs" at bounding box center [225, 128] width 64 height 10
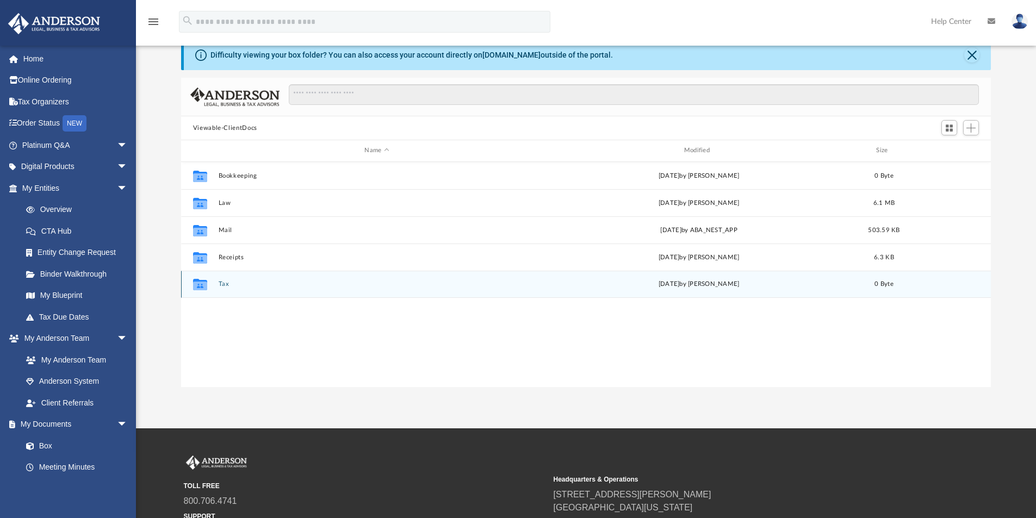
click at [224, 283] on button "Tax" at bounding box center [376, 284] width 317 height 7
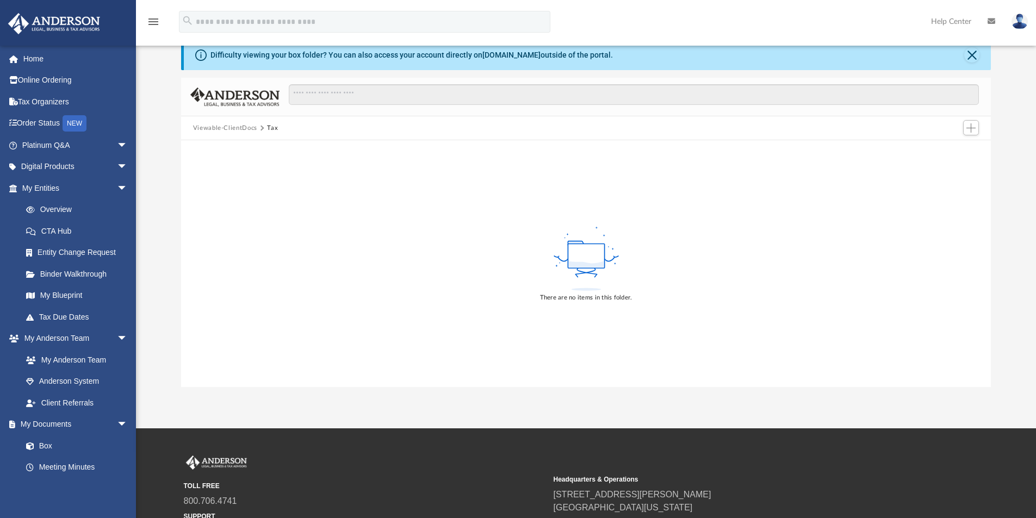
click at [249, 128] on button "Viewable-ClientDocs" at bounding box center [225, 128] width 64 height 10
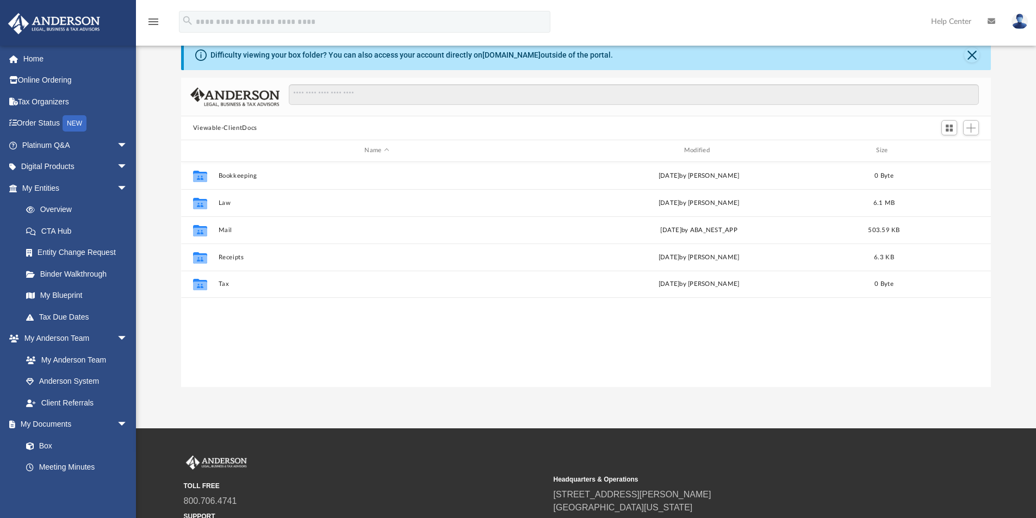
scroll to position [239, 802]
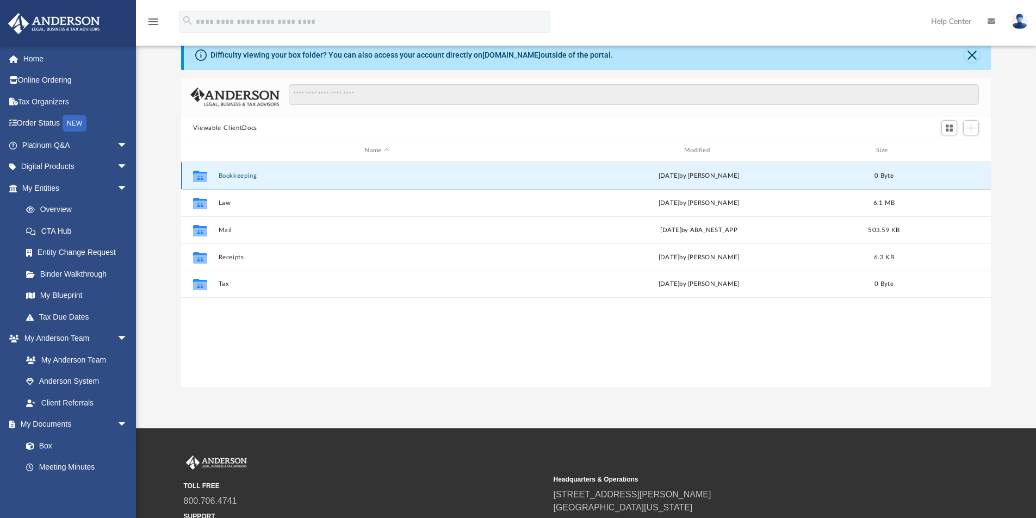
click at [237, 173] on button "Bookkeeping" at bounding box center [376, 175] width 317 height 7
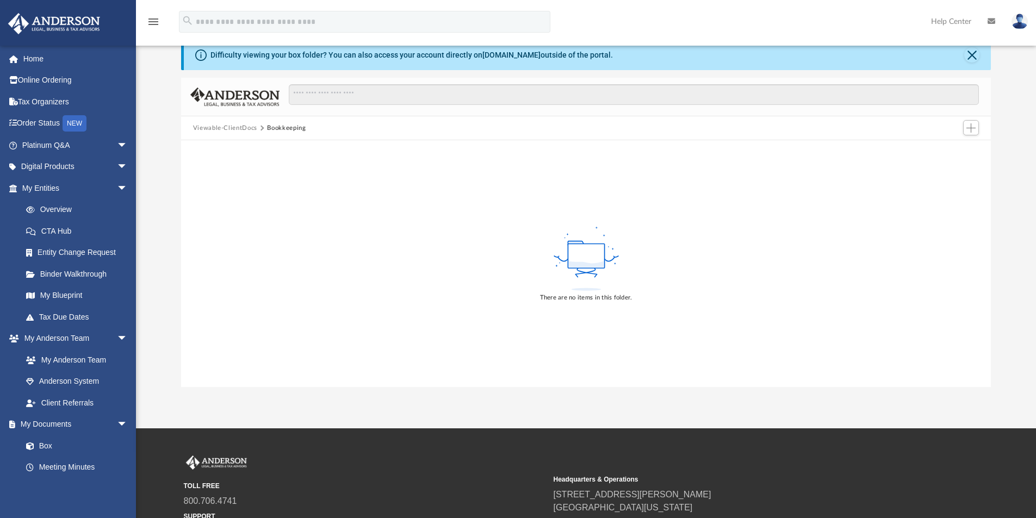
click at [245, 129] on button "Viewable-ClientDocs" at bounding box center [225, 128] width 64 height 10
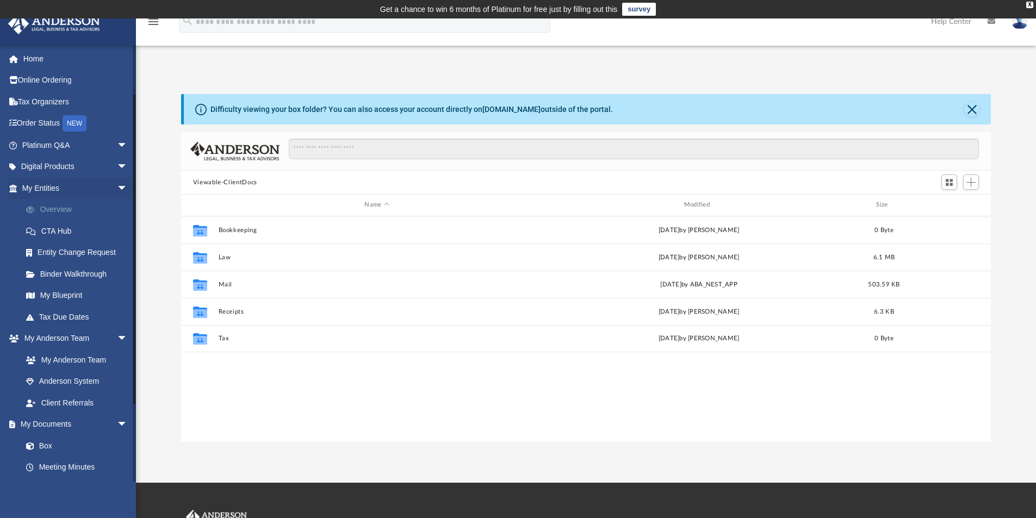
scroll to position [163, 0]
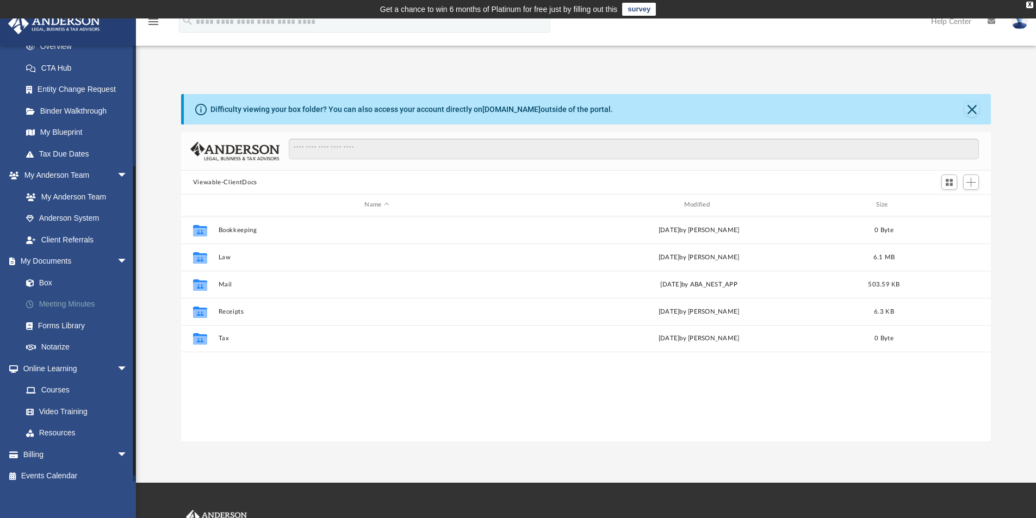
click at [51, 311] on link "Meeting Minutes" at bounding box center [79, 305] width 129 height 22
click at [61, 302] on link "Meeting Minutes" at bounding box center [79, 305] width 129 height 22
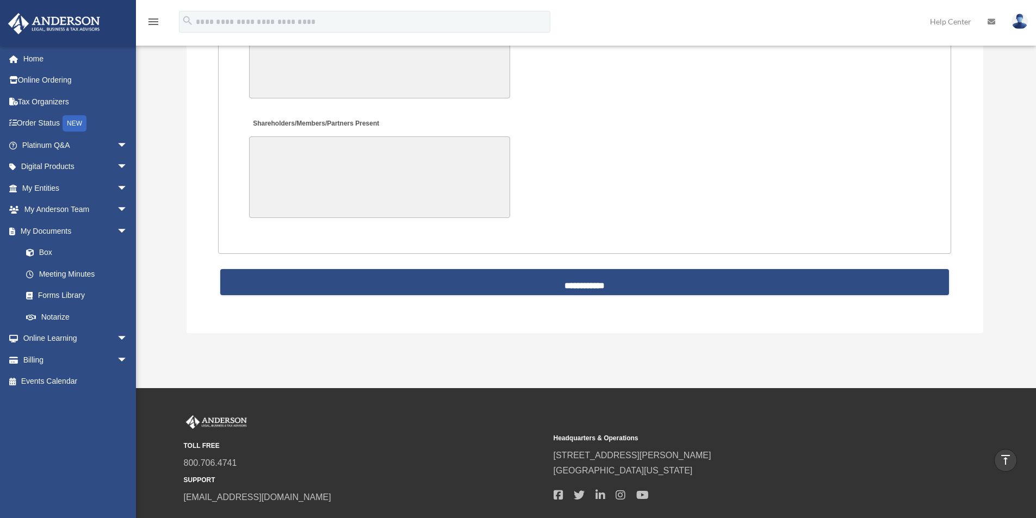
scroll to position [2405, 0]
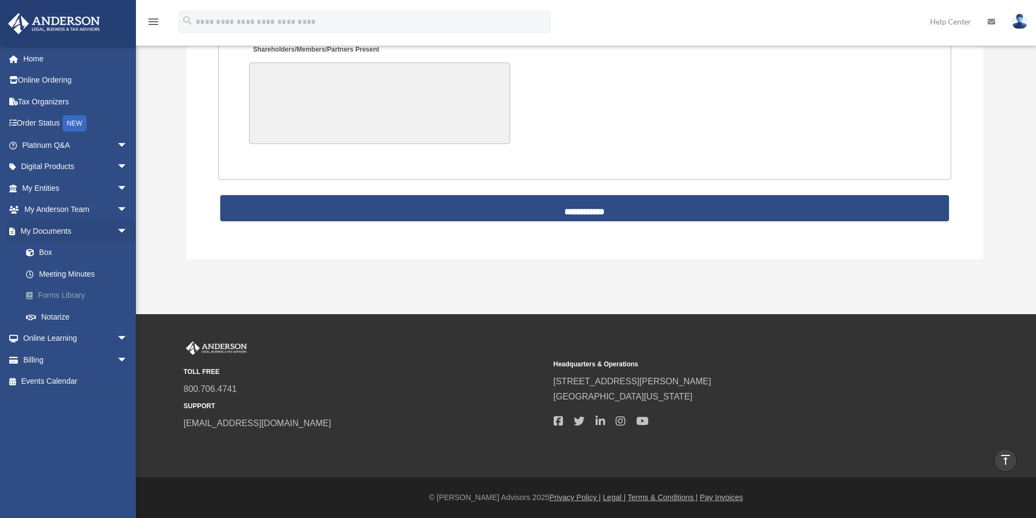
click at [63, 299] on link "Forms Library" at bounding box center [79, 296] width 129 height 22
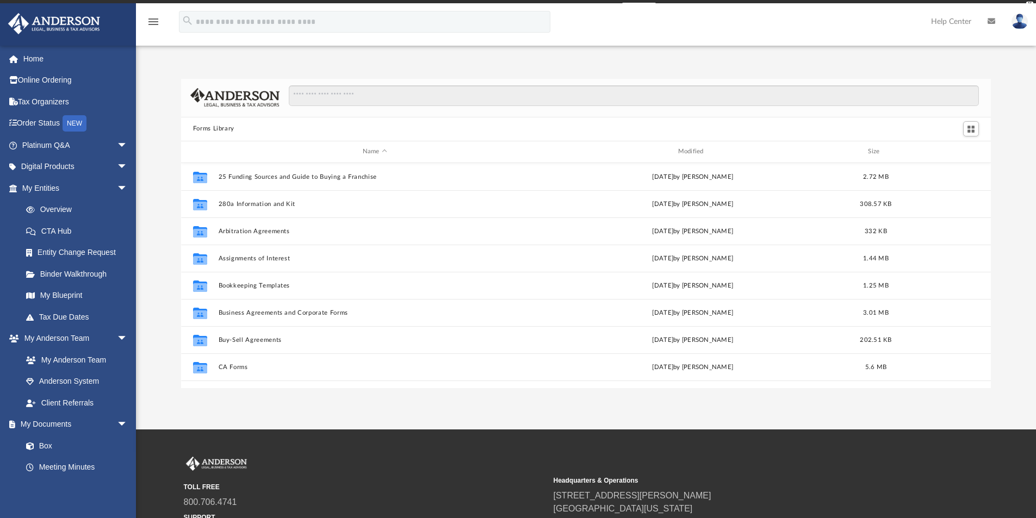
scroll to position [239, 802]
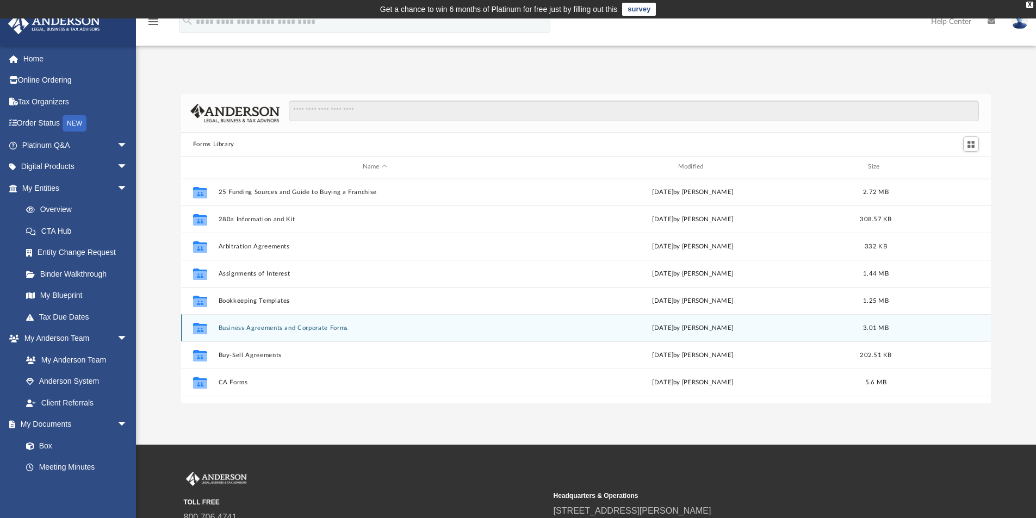
click at [263, 329] on button "Business Agreements and Corporate Forms" at bounding box center [374, 328] width 313 height 7
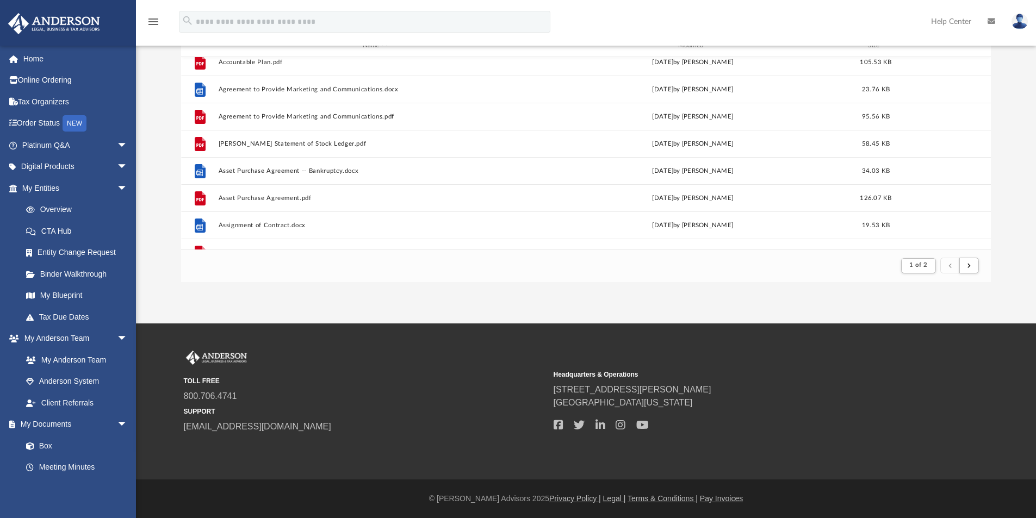
scroll to position [54, 0]
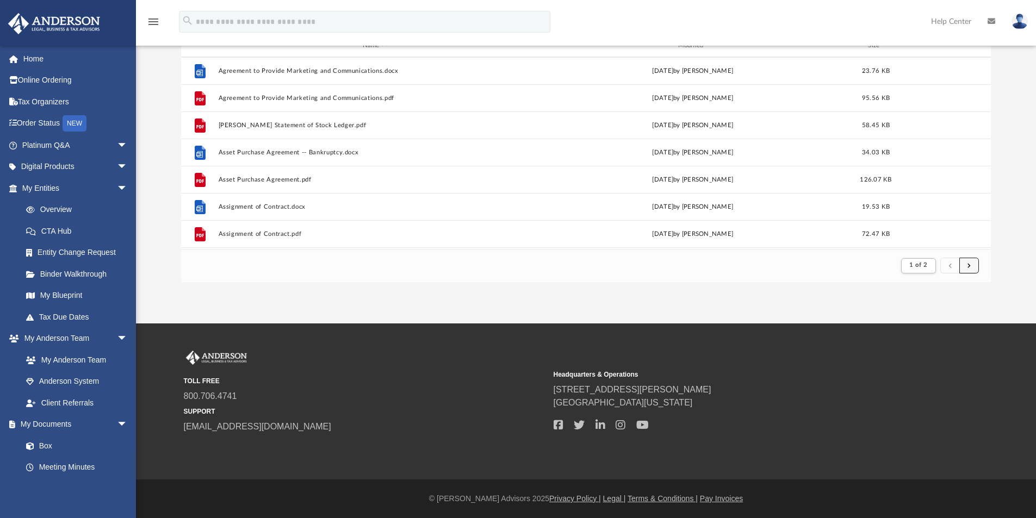
click at [967, 265] on button "submit" at bounding box center [970, 266] width 20 height 16
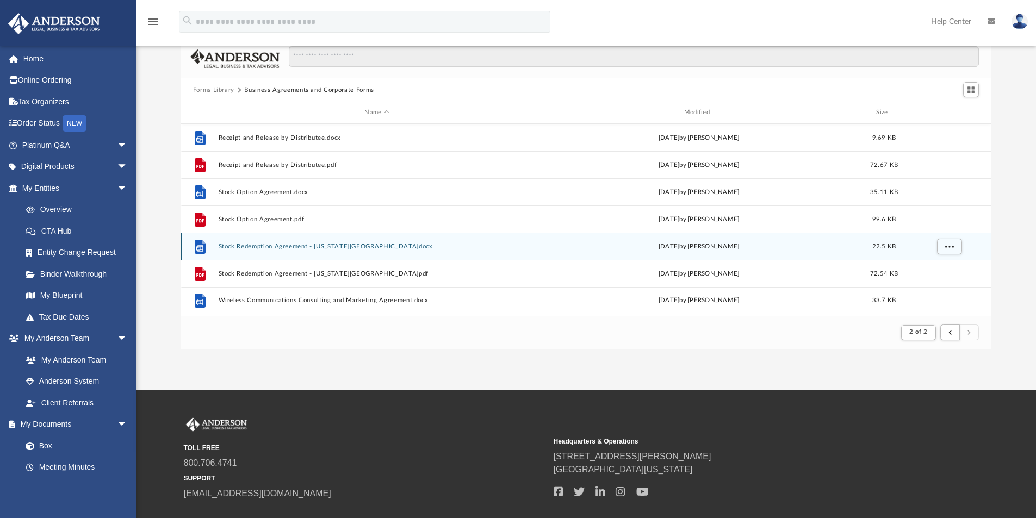
scroll to position [109, 0]
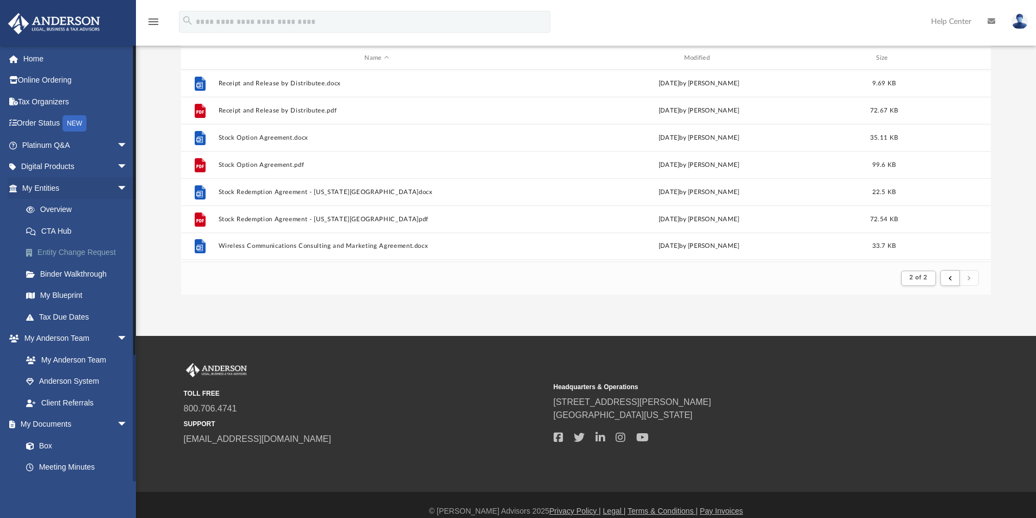
click at [51, 255] on link "Entity Change Request" at bounding box center [79, 253] width 129 height 22
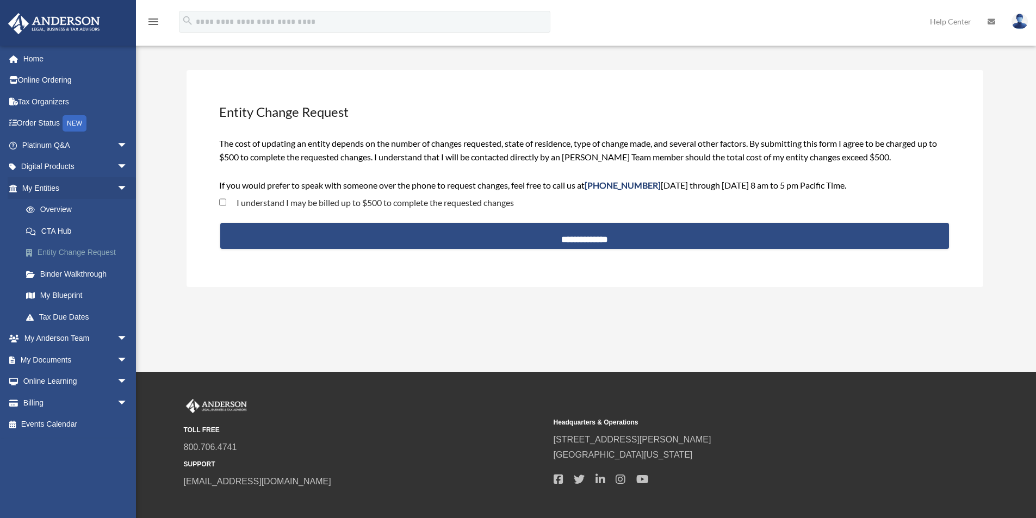
scroll to position [54, 0]
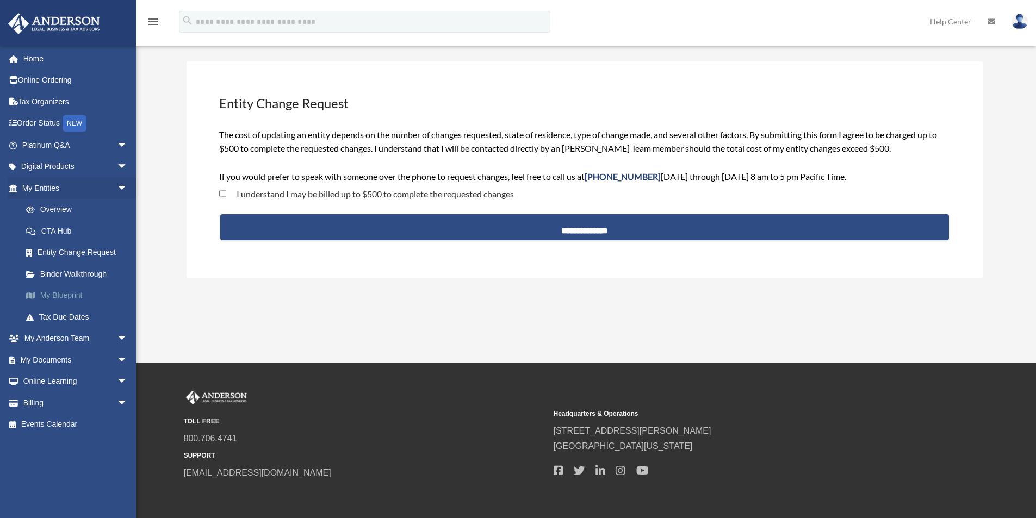
click at [70, 294] on link "My Blueprint" at bounding box center [79, 296] width 129 height 22
